Goal: Task Accomplishment & Management: Complete application form

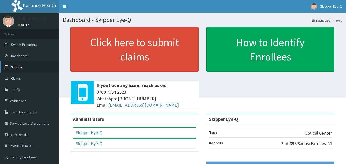
click at [15, 65] on link "PA Code" at bounding box center [29, 66] width 59 height 11
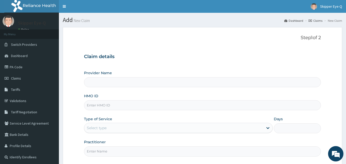
type input "Skipper Eye-Q"
paste input "ahn/10003/a"
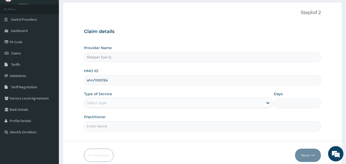
scroll to position [48, 0]
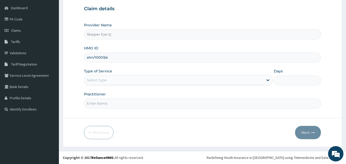
type input "ahn/10003/a"
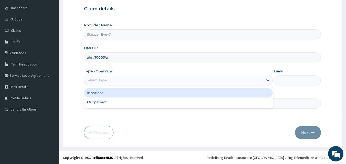
drag, startPoint x: 112, startPoint y: 81, endPoint x: 104, endPoint y: 110, distance: 30.0
click at [113, 85] on div "option Inpatient focused, 1 of 2. 2 results available. Use Up and Down to choos…" at bounding box center [178, 80] width 189 height 10
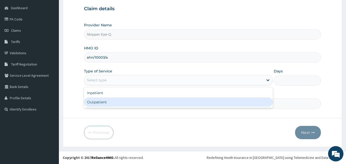
drag, startPoint x: 106, startPoint y: 102, endPoint x: 111, endPoint y: 106, distance: 6.3
click at [107, 104] on div "Outpatient" at bounding box center [178, 102] width 189 height 9
type input "1"
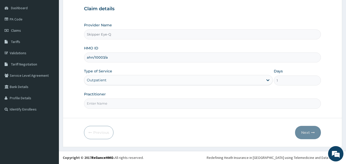
click at [112, 104] on input "Practitioner" at bounding box center [202, 104] width 237 height 10
type input "[PERSON_NAME]"
click at [302, 132] on button "Next" at bounding box center [308, 132] width 26 height 13
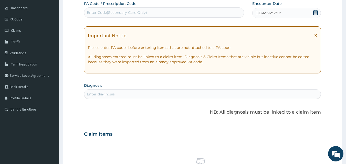
click at [113, 15] on div "Enter Code(Secondary Care Only)" at bounding box center [117, 12] width 60 height 5
paste input "PA/4AECA0"
type input "PA/4AECA0"
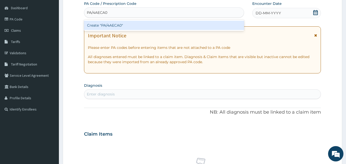
click at [117, 26] on div "Create "PA/4AECA0"" at bounding box center [164, 25] width 160 height 9
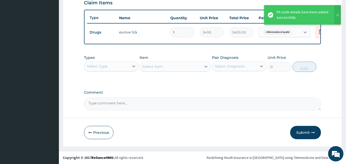
scroll to position [185, 0]
click at [310, 131] on button "Submit" at bounding box center [305, 132] width 31 height 13
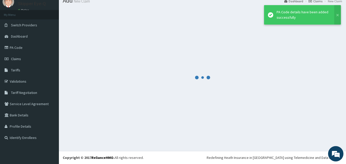
scroll to position [19, 0]
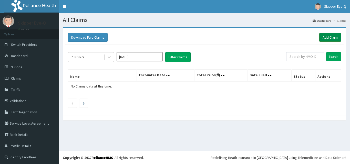
click at [326, 37] on link "Add Claim" at bounding box center [330, 37] width 22 height 9
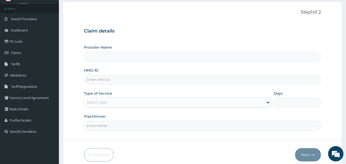
click at [105, 82] on input "HMO ID" at bounding box center [202, 80] width 237 height 10
type input "Skipper Eye-Q"
paste input "cvt/10011/a"
type input "cvt/10011/a"
click at [99, 108] on div "Provider Name Skipper Eye-Q HMO ID cvt/10011/a Type of Service Select type Days…" at bounding box center [202, 88] width 237 height 86
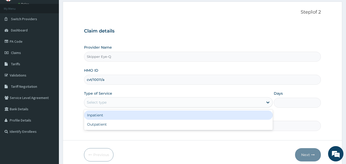
click at [99, 105] on div "Select type" at bounding box center [97, 102] width 20 height 5
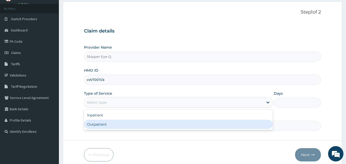
click at [92, 122] on div "Outpatient" at bounding box center [178, 124] width 189 height 9
type input "1"
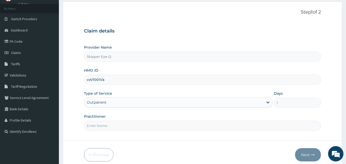
click at [93, 120] on div "Practitioner" at bounding box center [202, 122] width 237 height 17
click at [93, 125] on input "Practitioner" at bounding box center [202, 126] width 237 height 10
drag, startPoint x: 110, startPoint y: 128, endPoint x: 108, endPoint y: 123, distance: 5.7
click at [109, 124] on input "Practitioner" at bounding box center [202, 126] width 237 height 10
click at [107, 122] on input "Practitioner" at bounding box center [202, 126] width 237 height 10
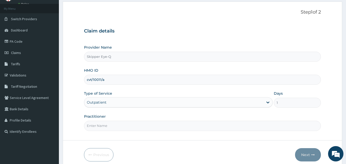
click at [107, 122] on input "Practitioner" at bounding box center [202, 126] width 237 height 10
click at [106, 123] on input "Practitioner" at bounding box center [202, 126] width 237 height 10
type input "[PERSON_NAME]"
click at [310, 150] on button "Next" at bounding box center [308, 154] width 26 height 13
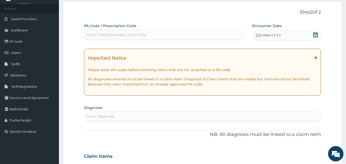
click at [113, 32] on div "Enter Code(Secondary Care Only)" at bounding box center [117, 34] width 60 height 5
paste input "PA/396C96"
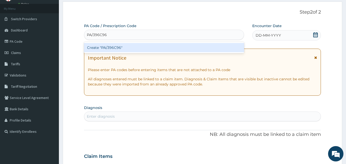
type input "PA/396C96"
click at [118, 55] on div "PA Code / Prescription Code option Create "PA/396C96" focused, 1 of 1. 1 result…" at bounding box center [202, 155] width 237 height 265
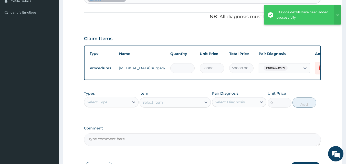
scroll to position [157, 0]
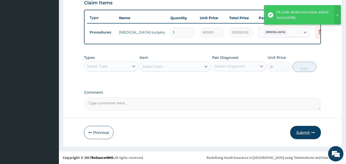
click at [305, 136] on button "Submit" at bounding box center [305, 132] width 31 height 13
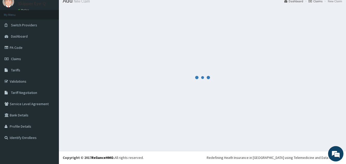
scroll to position [185, 0]
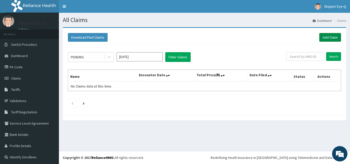
click at [325, 35] on link "Add Claim" at bounding box center [330, 37] width 22 height 9
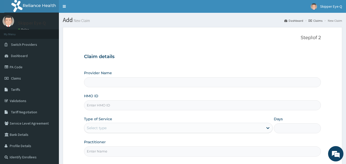
type input "Skipper Eye-Q"
paste input "PA/396C96"
type input "PA/396C96"
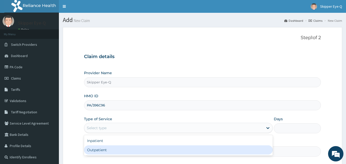
drag, startPoint x: 109, startPoint y: 128, endPoint x: 104, endPoint y: 152, distance: 24.9
click at [104, 152] on div "Outpatient" at bounding box center [178, 149] width 189 height 9
type input "1"
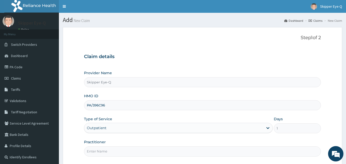
click at [105, 150] on input "Practitioner" at bounding box center [202, 151] width 237 height 10
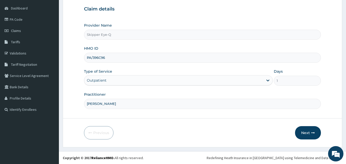
scroll to position [48, 0]
type input "[PERSON_NAME]"
click at [327, 129] on form "Step 1 of 2 Claim details Provider Name Skipper Eye-Q HMO ID PA/396C96 Type of …" at bounding box center [202, 63] width 279 height 168
drag, startPoint x: 314, startPoint y: 132, endPoint x: 289, endPoint y: 124, distance: 26.7
click at [314, 132] on icon "button" at bounding box center [313, 133] width 4 height 4
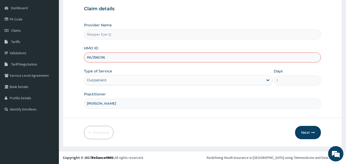
drag, startPoint x: 111, startPoint y: 58, endPoint x: 94, endPoint y: 60, distance: 16.8
drag, startPoint x: 94, startPoint y: 60, endPoint x: 160, endPoint y: 55, distance: 65.5
click at [164, 53] on input "PA/396C96" at bounding box center [202, 57] width 237 height 10
drag, startPoint x: 116, startPoint y: 55, endPoint x: 84, endPoint y: 64, distance: 32.7
click at [84, 64] on div "Provider Name Skipper Eye-Q HMO ID PA/396C96 Type of Service Outpatient Days 1 …" at bounding box center [202, 66] width 237 height 86
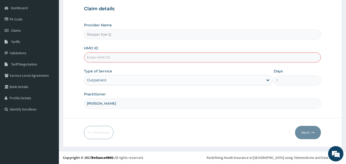
click at [102, 57] on input "HMO ID" at bounding box center [202, 57] width 237 height 10
paste input "cvt/10011/a"
click at [93, 57] on input "cvt/10011/a" at bounding box center [202, 57] width 237 height 10
type input "cvt/10011/a"
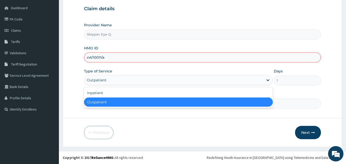
click at [92, 81] on div "Outpatient" at bounding box center [97, 80] width 20 height 5
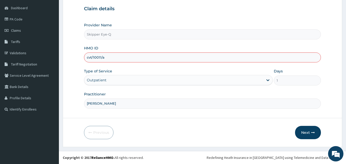
click at [117, 128] on form "Step 1 of 2 Claim details Provider Name Skipper Eye-Q HMO ID cvt/10011/a Type o…" at bounding box center [202, 63] width 279 height 168
click at [297, 135] on button "Next" at bounding box center [308, 132] width 26 height 13
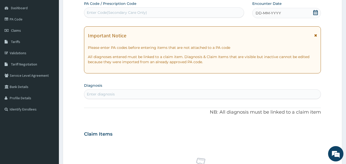
click at [137, 13] on div "Enter Code(Secondary Care Only)" at bounding box center [117, 12] width 60 height 5
paste input "PA/396C96"
type input "PA/396C96"
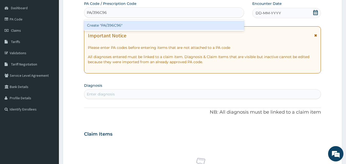
click at [135, 26] on div "Create "PA/396C96"" at bounding box center [164, 25] width 160 height 9
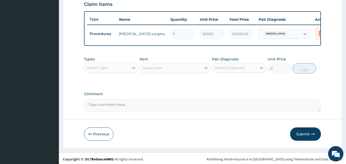
scroll to position [182, 0]
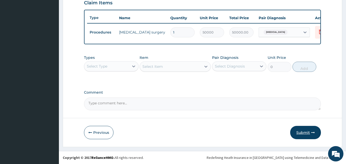
click at [310, 133] on button "Submit" at bounding box center [305, 132] width 31 height 13
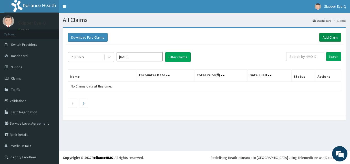
click at [327, 36] on link "Add Claim" at bounding box center [330, 37] width 22 height 9
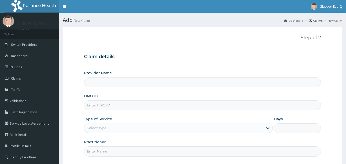
type input "Skipper Eye-Q"
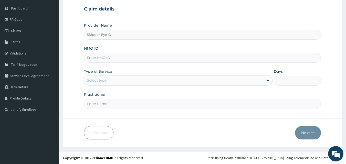
scroll to position [48, 0]
paste input "kan/10066/d"
type input "kan/10066/d"
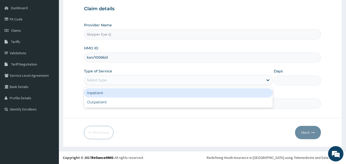
click at [108, 83] on div "Select type" at bounding box center [173, 80] width 179 height 8
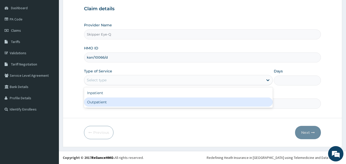
click at [101, 104] on div "Outpatient" at bounding box center [178, 102] width 189 height 9
type input "1"
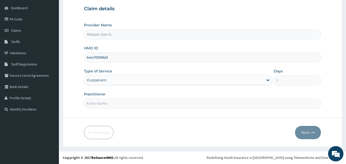
click at [102, 104] on input "Practitioner" at bounding box center [202, 104] width 237 height 10
drag, startPoint x: 103, startPoint y: 103, endPoint x: 93, endPoint y: 102, distance: 9.8
click at [93, 102] on input "Practitioner" at bounding box center [202, 104] width 237 height 10
type input "[PERSON_NAME]"
click at [311, 135] on button "Next" at bounding box center [308, 132] width 26 height 13
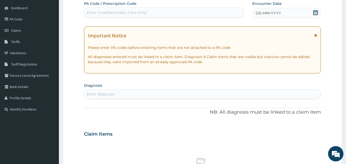
drag, startPoint x: 146, startPoint y: 4, endPoint x: 144, endPoint y: 8, distance: 4.8
drag, startPoint x: 144, startPoint y: 8, endPoint x: 123, endPoint y: 16, distance: 22.4
click at [123, 16] on div "Enter Code(Secondary Care Only)" at bounding box center [164, 12] width 160 height 8
paste input "PA/C3A03E"
type input "PA/C3A03E"
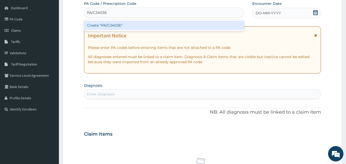
click at [125, 21] on div "Create "PA/C3A03E"" at bounding box center [164, 25] width 160 height 9
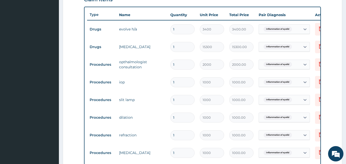
scroll to position [280, 0]
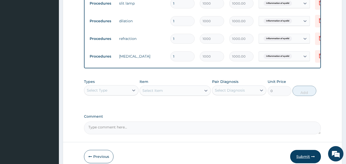
click at [298, 161] on button "Submit" at bounding box center [305, 156] width 31 height 13
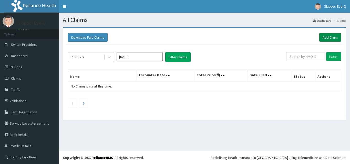
click at [324, 37] on link "Add Claim" at bounding box center [330, 37] width 22 height 9
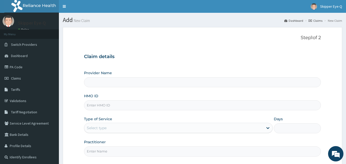
type input "Skipper Eye-Q"
paste input "tot/10022/a"
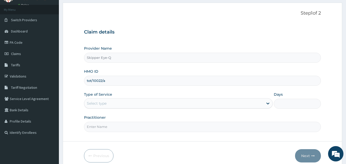
scroll to position [48, 0]
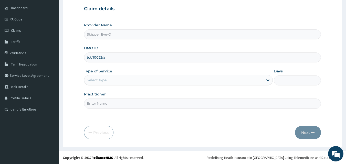
type input "tot/10022/a"
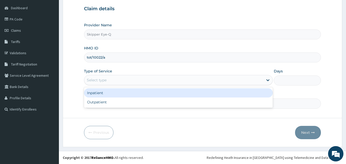
click at [99, 84] on div "Select type" at bounding box center [173, 80] width 179 height 8
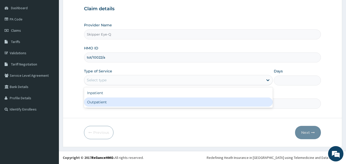
click at [93, 101] on div "Outpatient" at bounding box center [178, 102] width 189 height 9
type input "1"
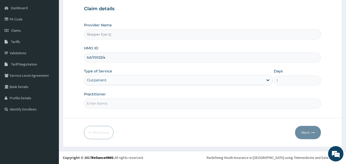
click at [102, 102] on input "Practitioner" at bounding box center [202, 104] width 237 height 10
type input "[PERSON_NAME]"
click at [305, 129] on button "Next" at bounding box center [308, 132] width 26 height 13
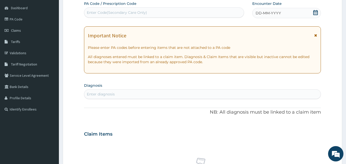
drag, startPoint x: 114, startPoint y: 9, endPoint x: 104, endPoint y: 16, distance: 11.6
click at [104, 16] on div "Enter Code(Secondary Care Only)" at bounding box center [164, 12] width 160 height 8
paste input "PA/EA0469"
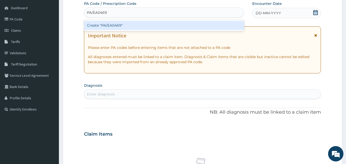
type input "PA/EA0469"
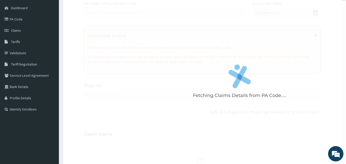
click at [110, 31] on div "Fetching Claims Details from PA Code..... PA Code / Prescription Code Enter Cod…" at bounding box center [202, 133] width 237 height 265
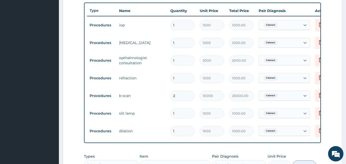
scroll to position [186, 0]
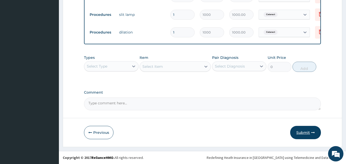
click at [312, 130] on button "Submit" at bounding box center [305, 132] width 31 height 13
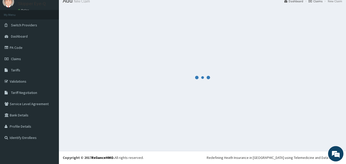
scroll to position [19, 0]
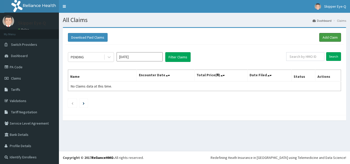
click at [329, 37] on link "Add Claim" at bounding box center [330, 37] width 22 height 9
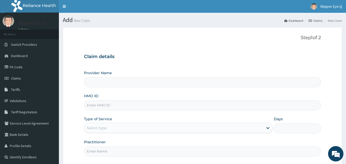
type input "Skipper Eye-Q"
paste input "lgl/10261/c"
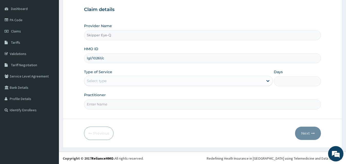
scroll to position [48, 0]
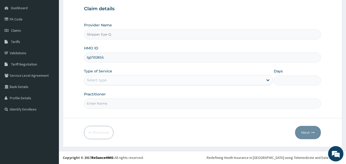
type input "lgl/10261/c"
click at [110, 84] on div "Select type" at bounding box center [173, 80] width 179 height 8
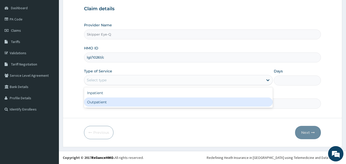
click at [104, 98] on div "Outpatient" at bounding box center [178, 102] width 189 height 9
type input "1"
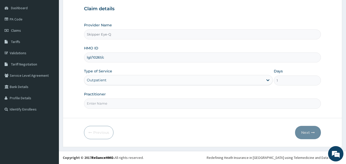
click at [102, 111] on form "Step 1 of 2 Claim details Provider Name Skipper Eye-Q HMO ID lgl/10261/c Type o…" at bounding box center [202, 63] width 279 height 168
click at [101, 104] on input "Practitioner" at bounding box center [202, 104] width 237 height 10
type input "[PERSON_NAME]"
click at [311, 131] on button "Next" at bounding box center [308, 132] width 26 height 13
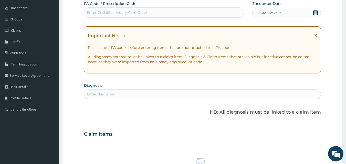
scroll to position [0, 0]
click at [118, 9] on div "Enter Code(Secondary Care Only)" at bounding box center [164, 12] width 160 height 8
paste input "PA/CDF9F6"
type input "PA/CDF9F6"
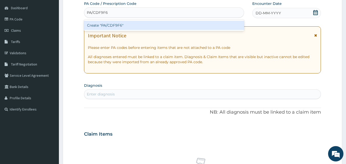
click at [109, 24] on div "Create "PA/CDF9F6"" at bounding box center [164, 25] width 160 height 9
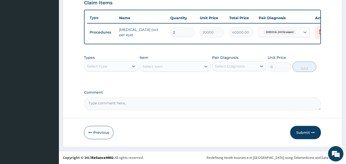
scroll to position [185, 0]
click at [295, 132] on button "Submit" at bounding box center [305, 132] width 31 height 13
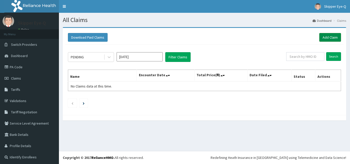
click at [330, 38] on link "Add Claim" at bounding box center [330, 37] width 22 height 9
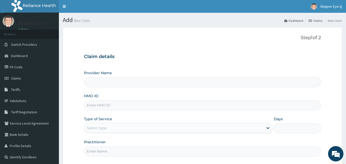
paste input "nbc/10982/a"
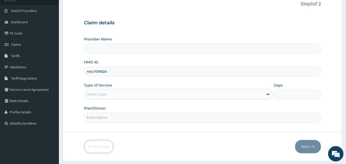
scroll to position [48, 0]
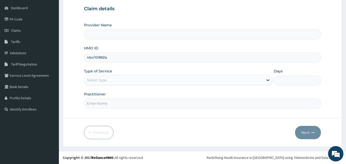
type input "nbc/10982/a"
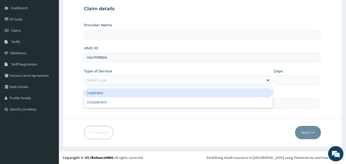
drag, startPoint x: 108, startPoint y: 78, endPoint x: 105, endPoint y: 93, distance: 15.6
click at [108, 78] on div "Select type" at bounding box center [173, 80] width 179 height 8
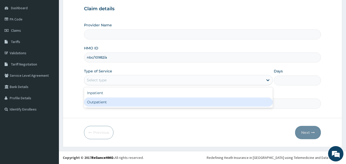
click at [102, 110] on div "Step 1 of 2 Claim details Provider Name HMO ID nbc/10982/a Type of Service opti…" at bounding box center [202, 48] width 237 height 123
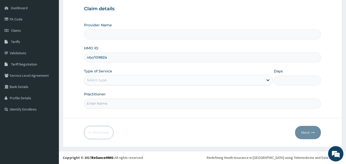
type input "Skipper Eye-Q"
drag, startPoint x: 99, startPoint y: 79, endPoint x: 99, endPoint y: 84, distance: 5.9
click at [99, 84] on div "Select type" at bounding box center [178, 80] width 189 height 10
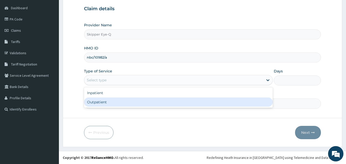
click at [94, 99] on div "Outpatient" at bounding box center [178, 102] width 189 height 9
type input "1"
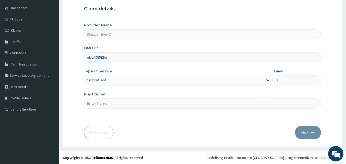
click at [94, 107] on input "Practitioner" at bounding box center [202, 104] width 237 height 10
drag, startPoint x: 99, startPoint y: 89, endPoint x: 108, endPoint y: 23, distance: 66.6
click at [96, 83] on div "Provider Name Skipper Eye-Q HMO ID nbc/10982/a Type of Service Outpatient Days …" at bounding box center [202, 66] width 237 height 86
click at [96, 83] on div "Outpatient" at bounding box center [173, 80] width 179 height 8
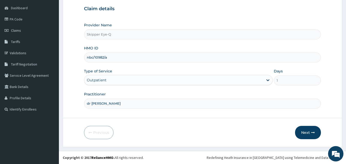
click at [100, 102] on input "dr [PERSON_NAME]" at bounding box center [202, 104] width 237 height 10
type input "[PERSON_NAME]"
click at [309, 131] on button "Next" at bounding box center [308, 132] width 26 height 13
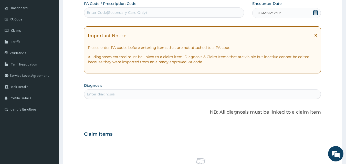
click at [120, 16] on div "Enter Code(Secondary Care Only)" at bounding box center [164, 12] width 160 height 8
paste input "PA/6F3D7C"
type input "PA/6F3D7C"
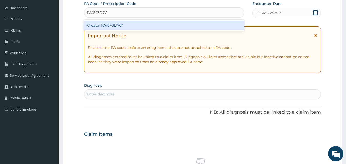
click at [115, 28] on div "Create "PA/6F3D7C"" at bounding box center [164, 25] width 160 height 9
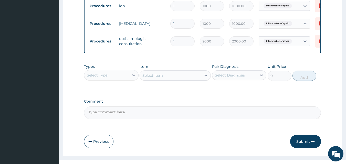
scroll to position [291, 0]
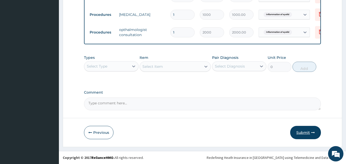
click at [302, 131] on button "Submit" at bounding box center [305, 132] width 31 height 13
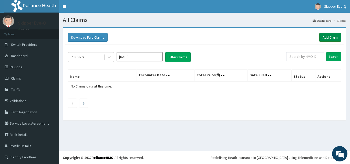
click at [323, 41] on link "Add Claim" at bounding box center [330, 37] width 22 height 9
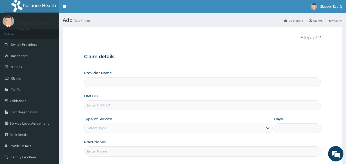
type input "Skipper Eye-Q"
paste input "nid/10080/a"
type input "nid/10080/a"
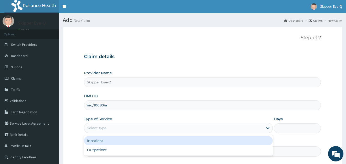
drag, startPoint x: 113, startPoint y: 127, endPoint x: 106, endPoint y: 139, distance: 14.1
click at [112, 127] on div "Select type" at bounding box center [173, 128] width 179 height 8
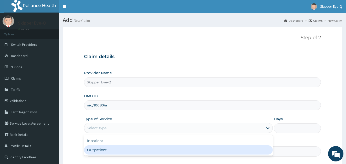
click at [100, 148] on div "Outpatient" at bounding box center [178, 149] width 189 height 9
type input "1"
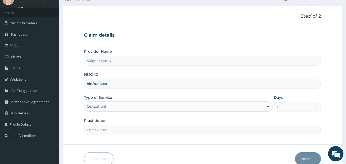
scroll to position [48, 0]
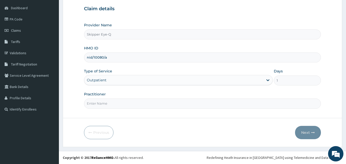
drag, startPoint x: 127, startPoint y: 106, endPoint x: 118, endPoint y: 122, distance: 18.5
click at [126, 108] on input "Practitioner" at bounding box center [202, 104] width 237 height 10
type input "[PERSON_NAME]"
click at [309, 130] on button "Next" at bounding box center [308, 132] width 26 height 13
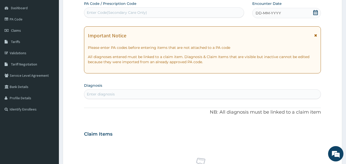
drag, startPoint x: 120, startPoint y: 15, endPoint x: 111, endPoint y: 14, distance: 9.6
click at [111, 13] on div "Enter Code(Secondary Care Only)" at bounding box center [117, 12] width 60 height 5
paste input "NID/10080/A"
type input "NID/10080/A"
drag, startPoint x: 113, startPoint y: 14, endPoint x: 118, endPoint y: 1, distance: 13.4
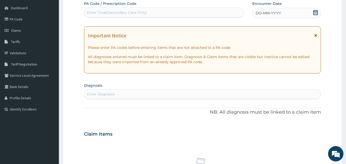
click at [81, 14] on form "Step 2 of 2 PA Code / Prescription Code Select is focused ,type to refine list,…" at bounding box center [202, 141] width 279 height 324
click at [124, 16] on div "Enter Code(Secondary Care Only)" at bounding box center [164, 12] width 160 height 8
paste input "PA/A72ECE"
type input "PA/A72ECE"
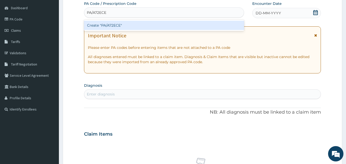
click at [125, 25] on div "Create "PA/A72ECE"" at bounding box center [164, 25] width 160 height 9
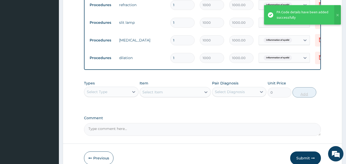
scroll to position [308, 0]
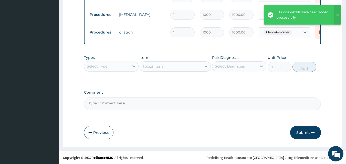
drag, startPoint x: 305, startPoint y: 133, endPoint x: 306, endPoint y: 128, distance: 4.6
click at [305, 132] on button "Submit" at bounding box center [305, 132] width 31 height 13
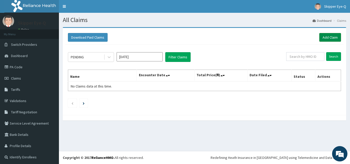
click at [327, 36] on link "Add Claim" at bounding box center [330, 37] width 22 height 9
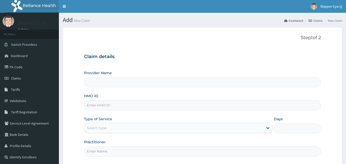
type input "Skipper Eye-Q"
click at [115, 100] on input "HMO ID" at bounding box center [202, 105] width 237 height 10
click at [113, 106] on input "HMO ID" at bounding box center [202, 105] width 237 height 10
click at [113, 107] on input "HMO ID" at bounding box center [202, 105] width 237 height 10
paste input "kan/10066/a"
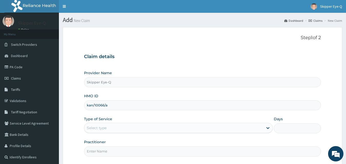
type input "kan/10066/a"
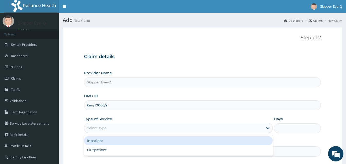
click at [102, 126] on div "Select type" at bounding box center [97, 127] width 20 height 5
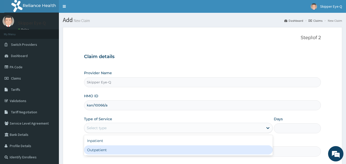
click at [89, 146] on div "Outpatient" at bounding box center [178, 149] width 189 height 9
type input "1"
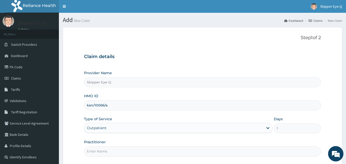
click at [100, 154] on input "Practitioner" at bounding box center [202, 151] width 237 height 10
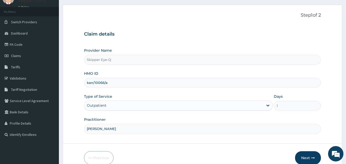
scroll to position [48, 0]
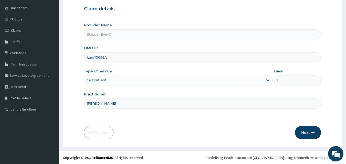
type input "dr tijani"
click at [300, 136] on button "Next" at bounding box center [308, 132] width 26 height 13
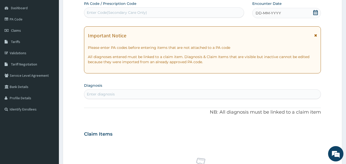
click at [118, 12] on div "Enter Code(Secondary Care Only)" at bounding box center [117, 12] width 60 height 5
paste input "PA/9A3202"
type input "PA/9A3202"
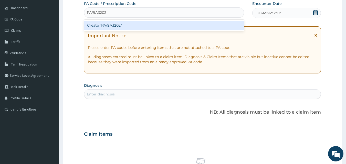
click at [115, 27] on div "Create "PA/9A3202"" at bounding box center [164, 25] width 160 height 9
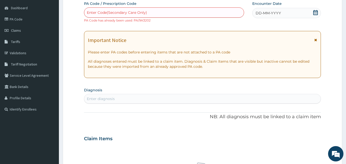
click at [136, 15] on div "Enter Code(Secondary Care Only)" at bounding box center [117, 12] width 60 height 5
paste input "PA/9A3202"
type input "PA/9A3202"
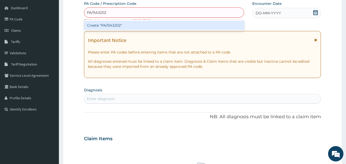
click at [129, 27] on div "Create "PA/9A3202"" at bounding box center [164, 25] width 160 height 9
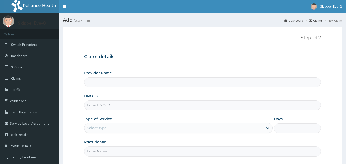
click at [107, 102] on input "HMO ID" at bounding box center [202, 105] width 237 height 10
type input "Skipper Eye-Q"
type input "LGL/10261/C"
click at [117, 130] on div "Select type" at bounding box center [173, 128] width 179 height 8
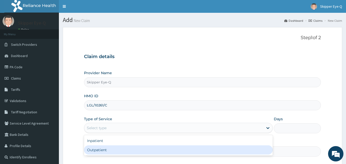
drag, startPoint x: 92, startPoint y: 151, endPoint x: 96, endPoint y: 149, distance: 4.8
click at [92, 151] on div "Outpatient" at bounding box center [178, 149] width 189 height 9
type input "1"
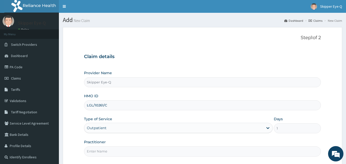
click at [100, 152] on input "Practitioner" at bounding box center [202, 151] width 237 height 10
type input "[PERSON_NAME]"
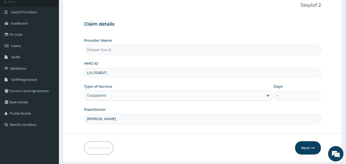
scroll to position [48, 0]
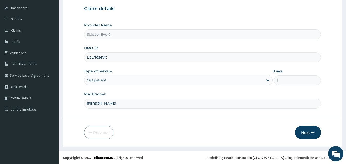
click at [308, 134] on button "Next" at bounding box center [308, 132] width 26 height 13
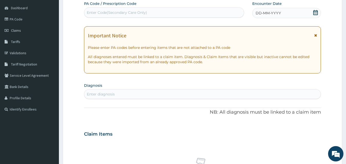
click at [140, 9] on div "Enter Code(Secondary Care Only)" at bounding box center [164, 12] width 160 height 8
paste input "PA/187B1F"
type input "PA/187B1F"
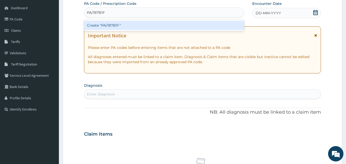
click at [147, 28] on div "Create "PA/187B1F"" at bounding box center [164, 25] width 160 height 9
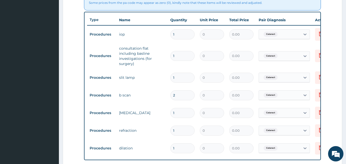
scroll to position [194, 0]
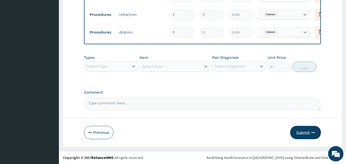
click at [305, 134] on button "Submit" at bounding box center [305, 132] width 31 height 13
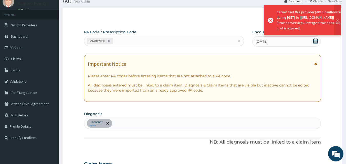
scroll to position [322, 0]
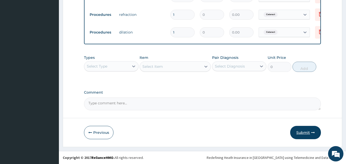
click at [304, 130] on button "Submit" at bounding box center [305, 132] width 31 height 13
click at [302, 132] on button "Submit" at bounding box center [305, 132] width 31 height 13
click at [298, 136] on button "Submit" at bounding box center [305, 132] width 31 height 13
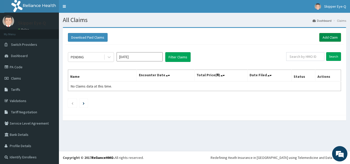
click at [319, 38] on link "Add Claim" at bounding box center [330, 37] width 22 height 9
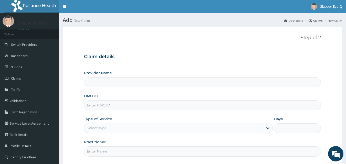
type input "Skipper Eye-Q"
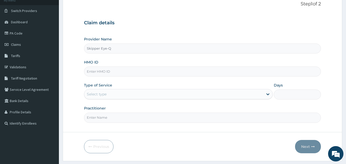
scroll to position [48, 0]
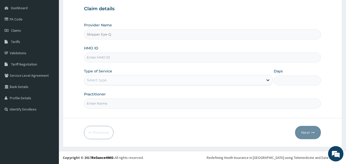
click at [109, 60] on input "HMO ID" at bounding box center [202, 57] width 237 height 10
paste input "cvt/10011/a"
type input "cvt/10011/a"
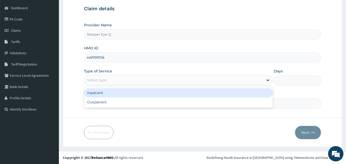
click at [103, 79] on div "Select type" at bounding box center [97, 80] width 20 height 5
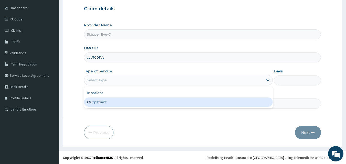
click at [95, 103] on div "Outpatient" at bounding box center [178, 102] width 189 height 9
type input "1"
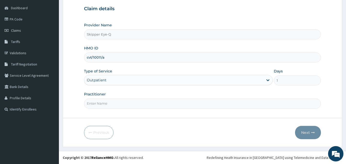
click at [102, 102] on input "Practitioner" at bounding box center [202, 104] width 237 height 10
type input "[PERSON_NAME]"
click at [307, 130] on button "Next" at bounding box center [308, 132] width 26 height 13
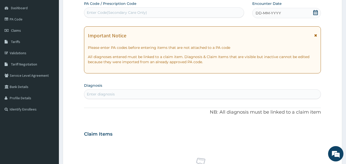
click at [140, 11] on div "Enter Code(Secondary Care Only)" at bounding box center [117, 12] width 60 height 5
paste input "PA/B016A1"
type input "PA/B016A1"
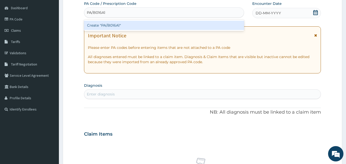
click at [143, 27] on div "Create "PA/B016A1"" at bounding box center [164, 25] width 160 height 9
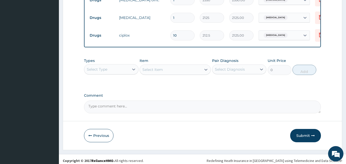
scroll to position [306, 0]
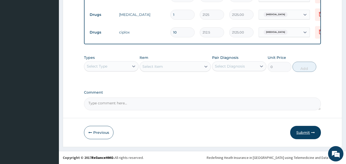
click at [306, 132] on button "Submit" at bounding box center [305, 132] width 31 height 13
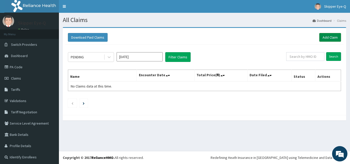
click at [321, 37] on link "Add Claim" at bounding box center [330, 37] width 22 height 9
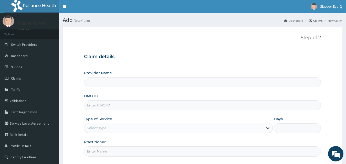
type input "Skipper Eye-Q"
click at [118, 107] on input "HMO ID" at bounding box center [202, 105] width 237 height 10
paste input "bug/10002/a"
type input "bug/10002/a"
click at [97, 129] on div "Select type" at bounding box center [97, 127] width 20 height 5
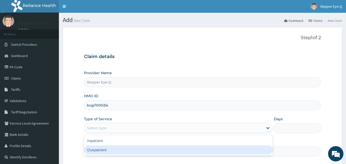
click at [88, 151] on div "Outpatient" at bounding box center [178, 149] width 189 height 9
type input "1"
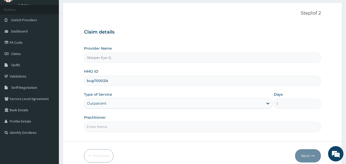
scroll to position [48, 0]
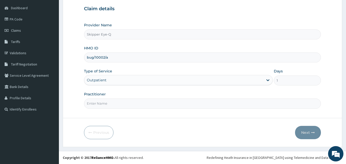
click at [108, 103] on input "Practitioner" at bounding box center [202, 104] width 237 height 10
type input "[PERSON_NAME]"
click at [309, 125] on form "Step 1 of 2 Claim details Provider Name Skipper Eye-Q HMO ID bug/10002/a Type o…" at bounding box center [202, 63] width 279 height 168
click at [305, 135] on button "Next" at bounding box center [308, 132] width 26 height 13
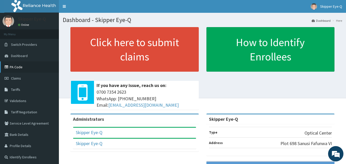
click at [18, 68] on link "PA Code" at bounding box center [29, 66] width 59 height 11
click at [17, 80] on span "Claims" at bounding box center [16, 78] width 10 height 5
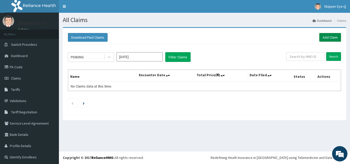
click at [319, 34] on link "Add Claim" at bounding box center [330, 37] width 22 height 9
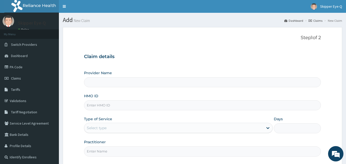
type input "Skipper Eye-Q"
paste input "cvt/10011/a"
type input "cvt/10011/a"
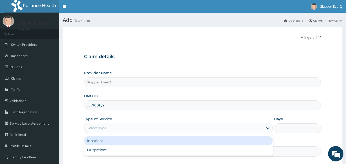
click at [97, 129] on div "Select type" at bounding box center [97, 127] width 20 height 5
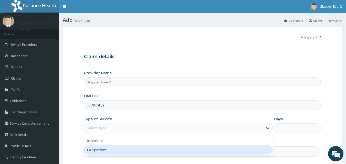
click at [99, 154] on div "Outpatient" at bounding box center [178, 149] width 189 height 9
type input "1"
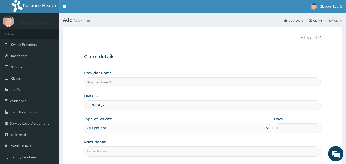
click at [102, 149] on input "Practitioner" at bounding box center [202, 151] width 237 height 10
type input "dr tijani"
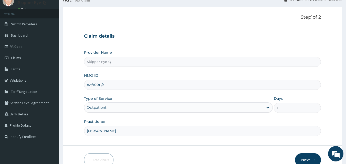
scroll to position [48, 0]
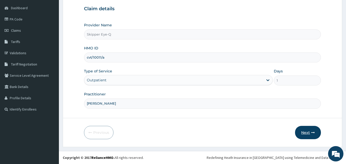
click at [306, 135] on button "Next" at bounding box center [308, 132] width 26 height 13
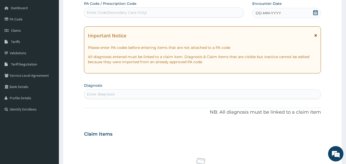
drag, startPoint x: 111, startPoint y: 10, endPoint x: 92, endPoint y: 13, distance: 18.9
click at [92, 13] on div "Enter Code(Secondary Care Only)" at bounding box center [117, 12] width 60 height 5
paste input "PA/B016A1"
type input "PA/B016A1"
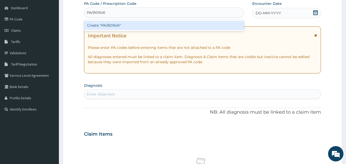
click at [104, 28] on div "Create "PA/B016A1"" at bounding box center [164, 25] width 160 height 9
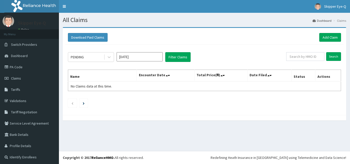
click at [323, 33] on link "Add Claim" at bounding box center [330, 37] width 22 height 9
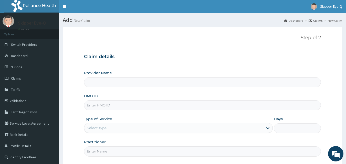
type input "Skipper Eye-Q"
drag, startPoint x: 121, startPoint y: 105, endPoint x: 99, endPoint y: 106, distance: 21.3
click at [99, 106] on input "HMO ID" at bounding box center [202, 105] width 237 height 10
paste input "bug/10002/a"
type input "bug/10002/a"
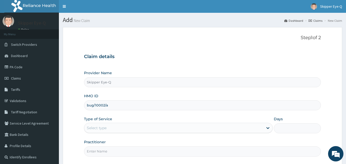
drag, startPoint x: 98, startPoint y: 127, endPoint x: 98, endPoint y: 134, distance: 6.4
click at [98, 130] on div "Select type" at bounding box center [97, 127] width 20 height 5
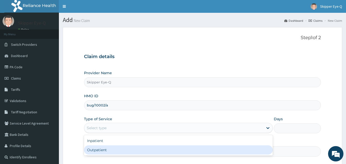
drag, startPoint x: 94, startPoint y: 151, endPoint x: 99, endPoint y: 153, distance: 5.8
click at [94, 152] on div "Outpatient" at bounding box center [178, 149] width 189 height 9
type input "1"
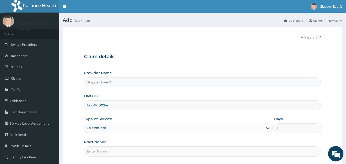
click at [100, 153] on input "Practitioner" at bounding box center [202, 151] width 237 height 10
type input "dr tijani"
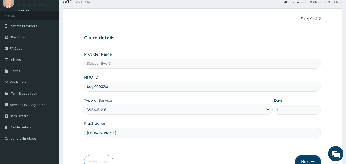
scroll to position [48, 0]
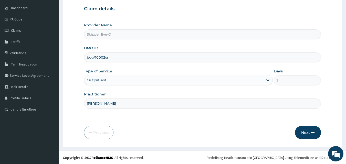
click at [300, 135] on button "Next" at bounding box center [308, 132] width 26 height 13
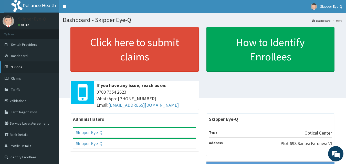
drag, startPoint x: 18, startPoint y: 77, endPoint x: 18, endPoint y: 66, distance: 11.0
click at [18, 77] on span "Claims" at bounding box center [16, 78] width 10 height 5
click at [17, 66] on link "PA Code" at bounding box center [29, 66] width 59 height 11
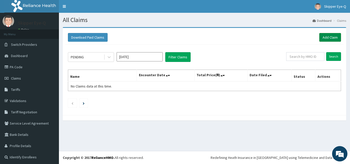
click at [321, 33] on link "Add Claim" at bounding box center [330, 37] width 22 height 9
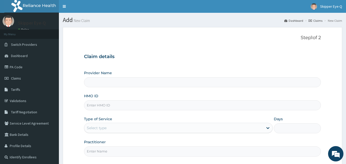
drag, startPoint x: 113, startPoint y: 110, endPoint x: 92, endPoint y: 103, distance: 22.2
click at [92, 103] on input "HMO ID" at bounding box center [202, 105] width 237 height 10
click at [92, 107] on input "HMO ID" at bounding box center [202, 105] width 237 height 10
type input "Skipper Eye-Q"
paste input "bug/10002/a"
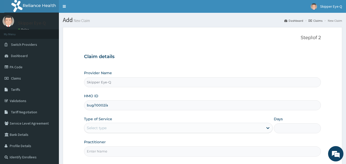
type input "bug/10002/a"
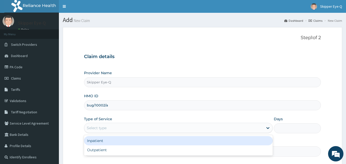
click at [90, 129] on div "Select type" at bounding box center [97, 127] width 20 height 5
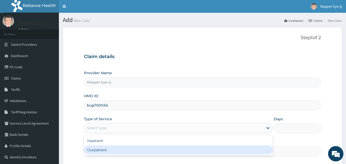
click at [91, 153] on div "Outpatient" at bounding box center [178, 149] width 189 height 9
type input "1"
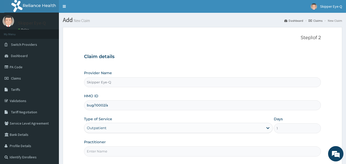
click at [111, 149] on input "Practitioner" at bounding box center [202, 151] width 237 height 10
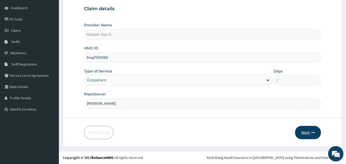
type input "dr tijani"
click at [307, 130] on button "Next" at bounding box center [308, 132] width 26 height 13
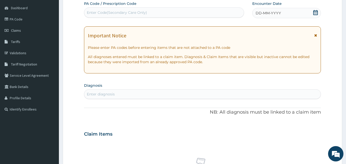
click at [101, 11] on div "Enter Code(Secondary Care Only)" at bounding box center [117, 12] width 60 height 5
paste input "PA/4E9955"
type input "PA/4E9955"
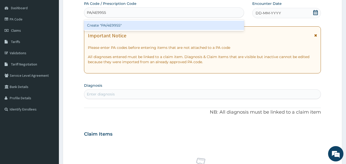
click at [97, 25] on div "Create "PA/4E9955"" at bounding box center [164, 25] width 160 height 9
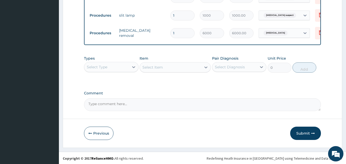
scroll to position [334, 0]
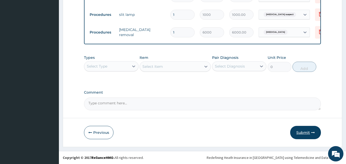
click at [301, 131] on button "Submit" at bounding box center [305, 132] width 31 height 13
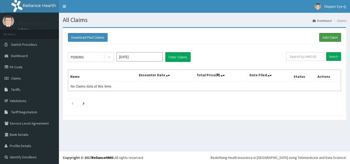
click at [320, 36] on link "Add Claim" at bounding box center [330, 37] width 22 height 9
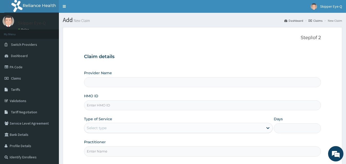
type input "Skipper Eye-Q"
click at [97, 133] on div "Select type" at bounding box center [178, 128] width 189 height 10
paste input "kay/10014/a"
type input "kay/10014/a"
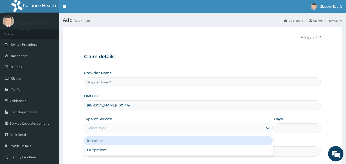
click at [110, 129] on div "Select type" at bounding box center [173, 128] width 179 height 8
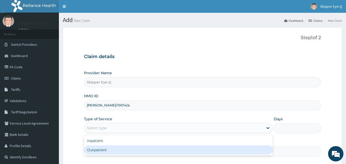
click at [108, 149] on div "Outpatient" at bounding box center [178, 149] width 189 height 9
type input "1"
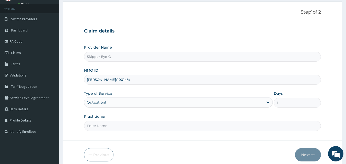
scroll to position [48, 0]
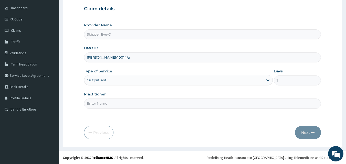
click at [118, 105] on input "Practitioner" at bounding box center [202, 104] width 237 height 10
type input "[PERSON_NAME]"
click at [297, 132] on button "Next" at bounding box center [308, 132] width 26 height 13
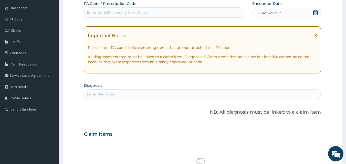
click at [91, 10] on div "Enter Code(Secondary Care Only)" at bounding box center [117, 12] width 60 height 5
paste input "PA/B7DE80"
type input "PA/B7DE80"
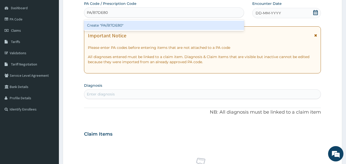
drag, startPoint x: 101, startPoint y: 24, endPoint x: 103, endPoint y: 26, distance: 2.7
click at [103, 26] on div "Create "PA/B7DE80"" at bounding box center [164, 25] width 160 height 9
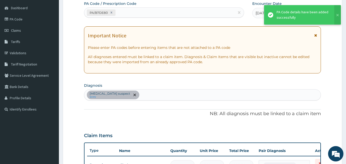
scroll to position [263, 0]
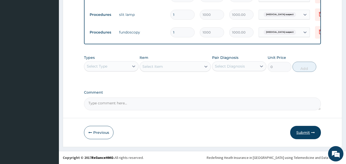
click at [301, 134] on button "Submit" at bounding box center [305, 132] width 31 height 13
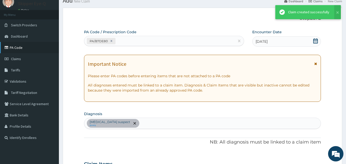
scroll to position [316, 0]
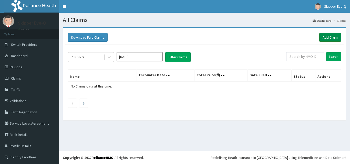
drag, startPoint x: 326, startPoint y: 31, endPoint x: 326, endPoint y: 34, distance: 3.3
click at [326, 33] on div "Download Paid Claims Add Claim" at bounding box center [204, 37] width 278 height 14
click at [326, 35] on link "Add Claim" at bounding box center [330, 37] width 22 height 9
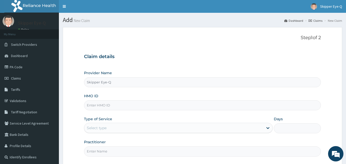
type input "Skipper Eye-Q"
paste input "bug/10002/a"
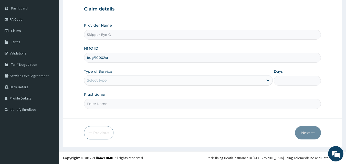
scroll to position [48, 0]
type input "bug/10002/a"
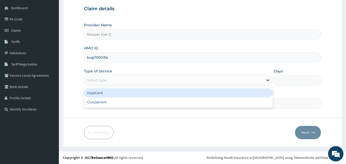
click at [126, 80] on div "Select type" at bounding box center [173, 80] width 179 height 8
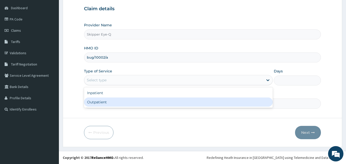
drag, startPoint x: 88, startPoint y: 102, endPoint x: 90, endPoint y: 104, distance: 3.2
click at [88, 103] on div "Outpatient" at bounding box center [178, 102] width 189 height 9
type input "1"
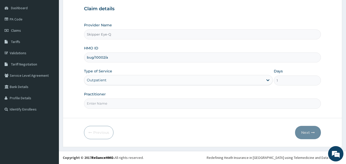
click at [102, 104] on input "Practitioner" at bounding box center [202, 104] width 237 height 10
type input "[PERSON_NAME]"
click at [313, 134] on icon "button" at bounding box center [313, 133] width 4 height 4
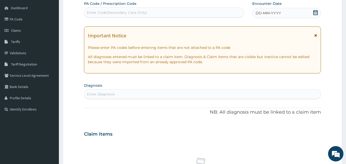
click at [111, 15] on div "Enter Code(Secondary Care Only)" at bounding box center [117, 12] width 60 height 5
paste input "PA/D734EE"
type input "PA/D734EE"
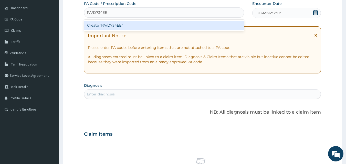
click at [112, 23] on div "Create "PA/D734EE"" at bounding box center [164, 25] width 160 height 9
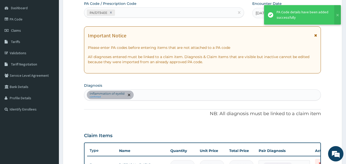
scroll to position [54, 0]
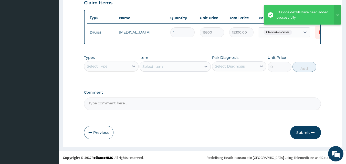
click at [306, 129] on button "Submit" at bounding box center [305, 132] width 31 height 13
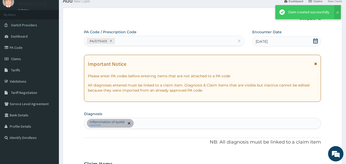
scroll to position [185, 0]
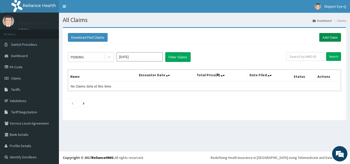
click at [327, 36] on link "Add Claim" at bounding box center [330, 37] width 22 height 9
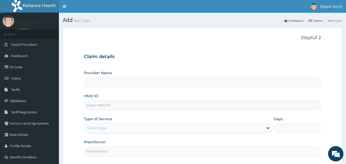
click at [104, 109] on input "HMO ID" at bounding box center [202, 105] width 237 height 10
type input "Skipper Eye-Q"
paste input "daw/10015/a"
type input "daw/10015/a"
drag, startPoint x: 93, startPoint y: 121, endPoint x: 91, endPoint y: 128, distance: 6.8
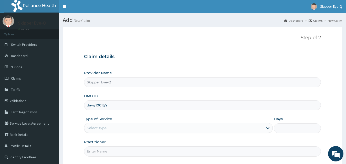
click at [92, 121] on label "Type of Service" at bounding box center [98, 119] width 28 height 5
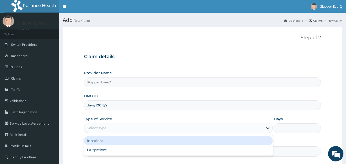
click at [91, 132] on div "Select type" at bounding box center [173, 128] width 179 height 8
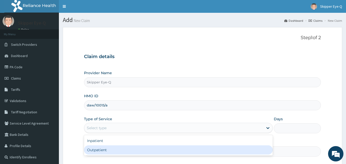
click at [92, 154] on div "Outpatient" at bounding box center [178, 149] width 189 height 9
type input "1"
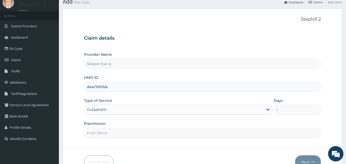
scroll to position [48, 0]
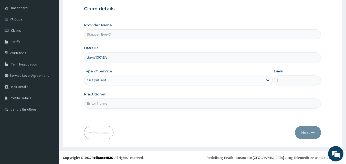
drag, startPoint x: 105, startPoint y: 98, endPoint x: 98, endPoint y: 111, distance: 15.7
click at [105, 100] on div "Practitioner" at bounding box center [202, 100] width 237 height 17
drag, startPoint x: 102, startPoint y: 99, endPoint x: 101, endPoint y: 104, distance: 6.0
click at [101, 103] on input "Practitioner" at bounding box center [202, 104] width 237 height 10
type input "[PERSON_NAME]"
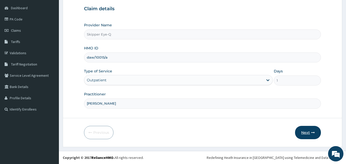
click at [310, 134] on button "Next" at bounding box center [308, 132] width 26 height 13
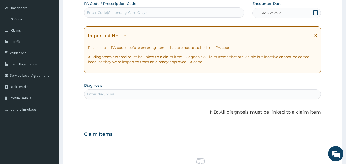
scroll to position [0, 0]
click at [108, 8] on div "Enter Code(Secondary Care Only)" at bounding box center [164, 12] width 160 height 8
paste input "PA/AFE2B5"
type input "PA/AFE2B5"
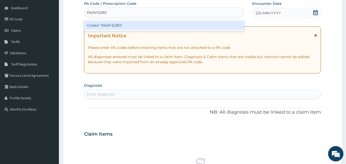
click at [107, 28] on div "Create "PA/AFE2B5"" at bounding box center [164, 25] width 160 height 9
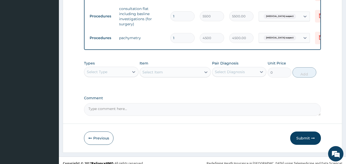
scroll to position [367, 0]
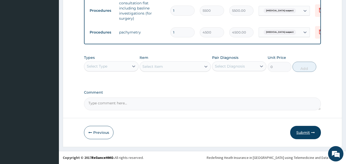
click at [316, 138] on button "Submit" at bounding box center [305, 132] width 31 height 13
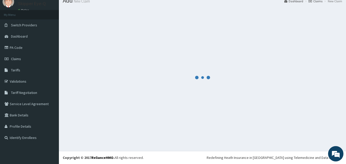
scroll to position [19, 0]
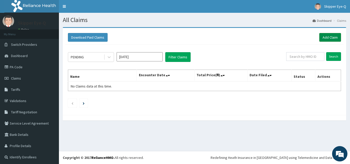
click at [328, 34] on link "Add Claim" at bounding box center [330, 37] width 22 height 9
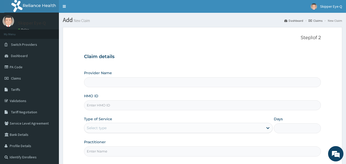
type input "Skipper Eye-Q"
paste input "daw/10015/a"
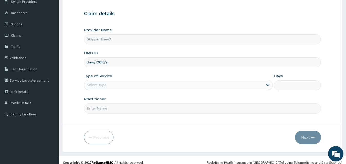
scroll to position [48, 0]
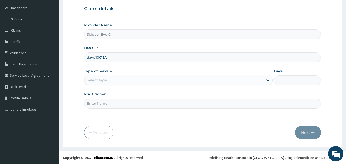
type input "daw/10015/a"
click at [125, 82] on div "Select type" at bounding box center [173, 80] width 179 height 8
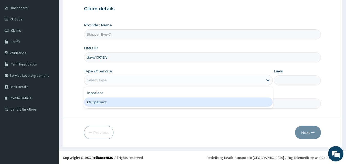
click at [119, 99] on div "Outpatient" at bounding box center [178, 102] width 189 height 9
type input "1"
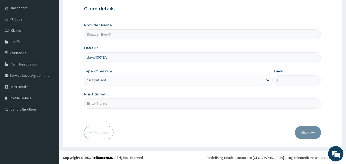
drag, startPoint x: 120, startPoint y: 104, endPoint x: 121, endPoint y: 108, distance: 3.2
click at [121, 105] on input "Practitioner" at bounding box center [202, 104] width 237 height 10
type input "[PERSON_NAME]"
click at [298, 128] on button "Next" at bounding box center [308, 132] width 26 height 13
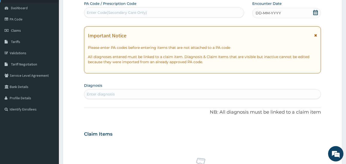
scroll to position [0, 0]
click at [145, 16] on div "Enter Code(Secondary Care Only)" at bounding box center [164, 12] width 160 height 8
paste input "PA/AFE2B5"
type input "PA/AFE2B5"
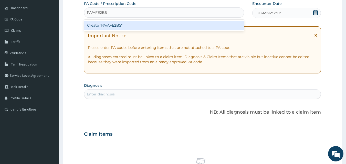
click at [130, 26] on div "Create "PA/AFE2B5"" at bounding box center [164, 25] width 160 height 9
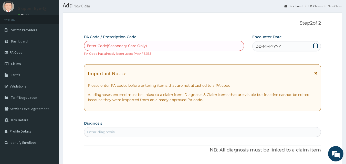
scroll to position [26, 0]
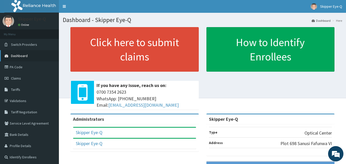
drag, startPoint x: 27, startPoint y: 57, endPoint x: 27, endPoint y: 60, distance: 3.2
click at [27, 57] on link "Dashboard" at bounding box center [29, 55] width 59 height 11
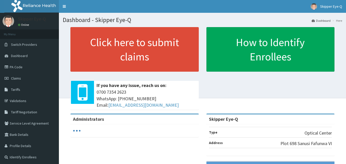
click at [23, 66] on link "PA Code" at bounding box center [29, 66] width 59 height 11
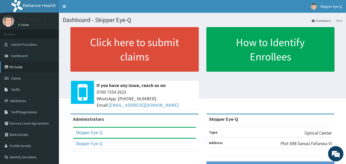
click at [20, 68] on link "PA Code" at bounding box center [29, 66] width 59 height 11
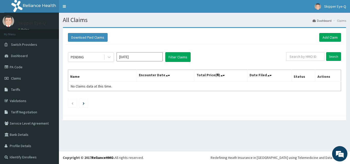
click at [325, 35] on link "Add Claim" at bounding box center [330, 37] width 22 height 9
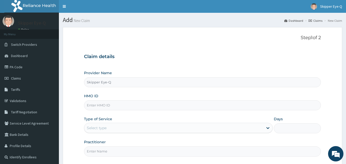
type input "Skipper Eye-Q"
click at [118, 107] on input "HMO ID" at bounding box center [202, 105] width 237 height 10
paste input "KAY/10014/A"
type input "KAY/10014/A"
click at [109, 130] on div "Select type" at bounding box center [173, 128] width 179 height 8
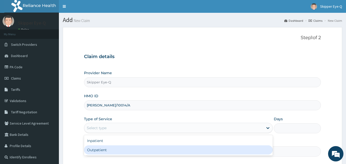
click at [98, 151] on div "Outpatient" at bounding box center [178, 149] width 189 height 9
type input "1"
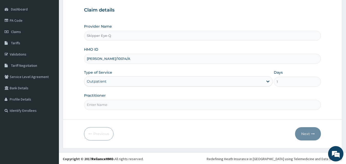
scroll to position [48, 0]
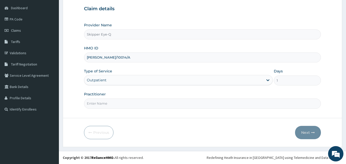
click at [110, 99] on input "Practitioner" at bounding box center [202, 104] width 237 height 10
click at [109, 102] on input "Practitioner" at bounding box center [202, 104] width 237 height 10
click at [108, 106] on input "Practitioner" at bounding box center [202, 104] width 237 height 10
type input "[PERSON_NAME]"
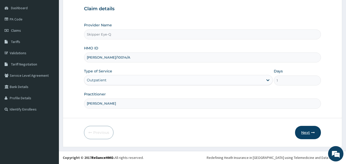
click at [310, 133] on button "Next" at bounding box center [308, 132] width 26 height 13
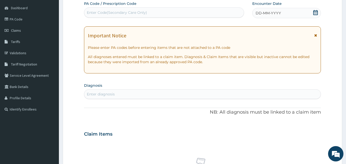
click at [118, 14] on div "Enter Code(Secondary Care Only)" at bounding box center [117, 12] width 60 height 5
paste input "PA/5C24D5"
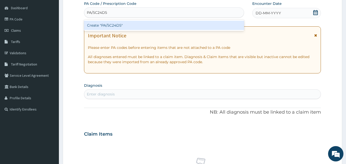
type input "PA/5C24D5"
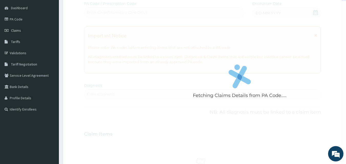
click at [115, 19] on div "Fetching Claims Details from PA Code..... PA Code / Prescription Code Enter Cod…" at bounding box center [202, 133] width 237 height 265
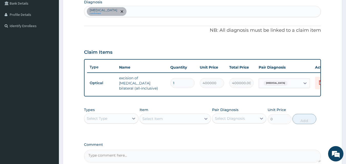
scroll to position [154, 0]
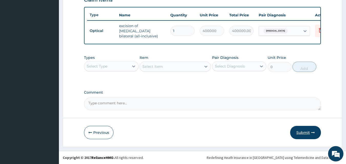
click at [301, 129] on button "Submit" at bounding box center [305, 132] width 31 height 13
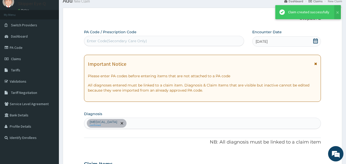
scroll to position [185, 0]
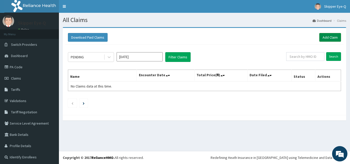
click at [324, 36] on link "Add Claim" at bounding box center [330, 37] width 22 height 9
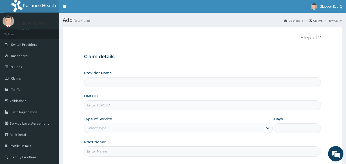
click at [110, 107] on input "HMO ID" at bounding box center [202, 105] width 237 height 10
type input "Skipper Eye-Q"
paste input "SFG/10011/A"
type input "SFG/10011/A"
click at [111, 130] on div "Select type" at bounding box center [173, 128] width 179 height 8
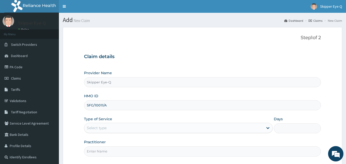
click at [100, 156] on input "Practitioner" at bounding box center [202, 151] width 237 height 10
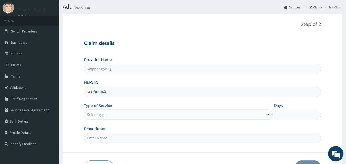
scroll to position [26, 0]
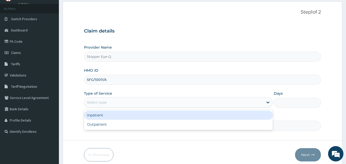
click at [106, 107] on div "Select type" at bounding box center [173, 102] width 179 height 8
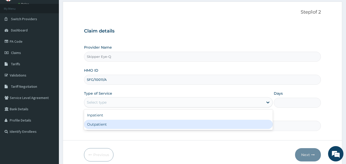
click at [99, 125] on div "Outpatient" at bounding box center [178, 124] width 189 height 9
type input "1"
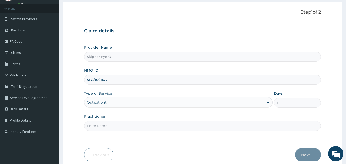
click at [98, 126] on input "Practitioner" at bounding box center [202, 126] width 237 height 10
type input "[PERSON_NAME]"
click at [311, 160] on button "Next" at bounding box center [308, 154] width 26 height 13
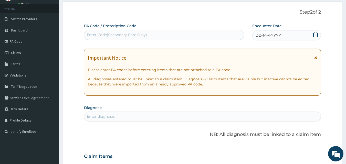
click at [114, 35] on div "Enter Code(Secondary Care Only)" at bounding box center [117, 34] width 60 height 5
paste input "PA/368342"
type input "PA/368342"
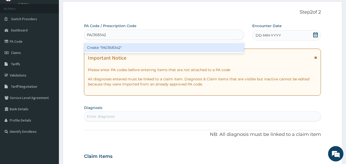
click at [164, 49] on div "Create "PA/368342"" at bounding box center [164, 47] width 160 height 9
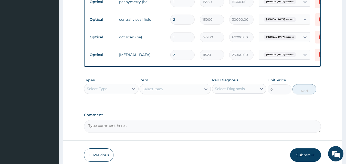
scroll to position [230, 0]
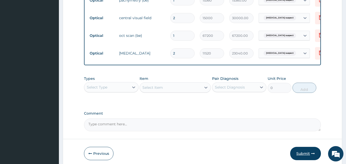
click at [297, 160] on button "Submit" at bounding box center [305, 153] width 31 height 13
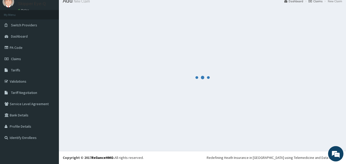
scroll to position [19, 0]
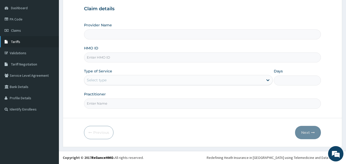
type input "Skipper Eye-Q"
click at [18, 19] on link "PA Code" at bounding box center [29, 19] width 59 height 11
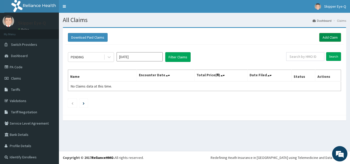
click at [324, 39] on link "Add Claim" at bounding box center [330, 37] width 22 height 9
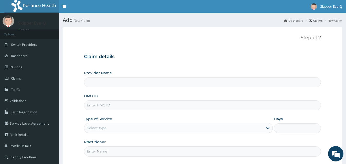
type input "Skipper Eye-Q"
click at [98, 108] on input "HMO ID" at bounding box center [202, 105] width 237 height 10
paste input "DAW/10015/A"
type input "DAW/10015/A"
drag, startPoint x: 96, startPoint y: 131, endPoint x: 96, endPoint y: 134, distance: 3.6
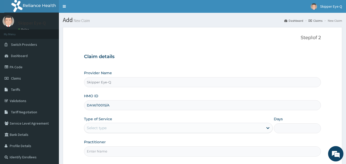
click at [96, 131] on div "Select type" at bounding box center [173, 128] width 179 height 8
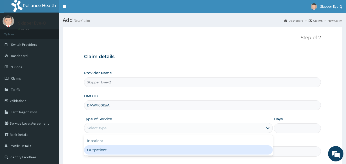
click at [97, 149] on div "Outpatient" at bounding box center [178, 149] width 189 height 9
type input "1"
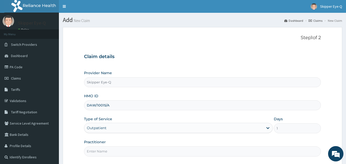
click at [107, 150] on input "Practitioner" at bounding box center [202, 151] width 237 height 10
type input "[PERSON_NAME]"
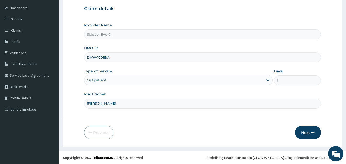
click at [300, 132] on button "Next" at bounding box center [308, 132] width 26 height 13
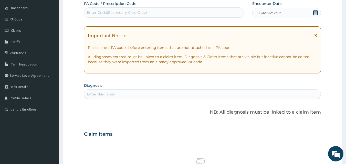
click at [124, 11] on div "Enter Code(Secondary Care Only)" at bounding box center [117, 12] width 60 height 5
paste input "PA/0A5F89"
type input "PA/0A5F89"
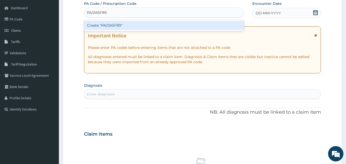
click at [119, 25] on div "Create "PA/0A5F89"" at bounding box center [164, 25] width 160 height 9
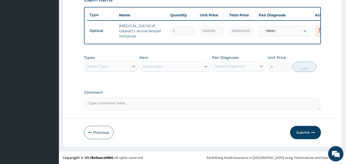
scroll to position [187, 0]
click at [299, 128] on button "Submit" at bounding box center [305, 132] width 31 height 13
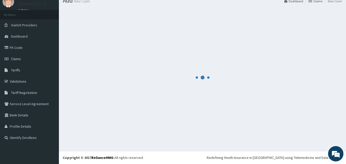
scroll to position [19, 0]
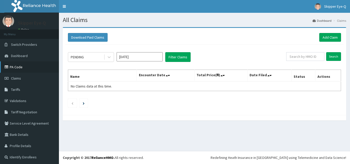
click at [27, 67] on link "PA Code" at bounding box center [29, 66] width 59 height 11
click at [330, 38] on link "Add Claim" at bounding box center [330, 37] width 22 height 9
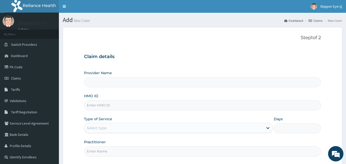
type input "Skipper Eye-Q"
paste input "sbl/10429/a"
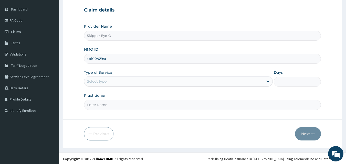
scroll to position [48, 0]
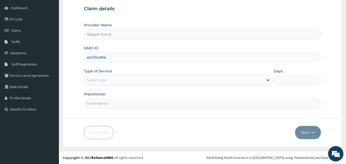
type input "sbl/10429/a"
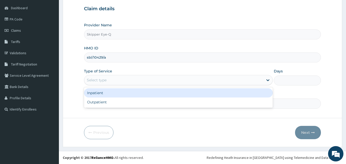
click at [123, 77] on div "Select type" at bounding box center [173, 80] width 179 height 8
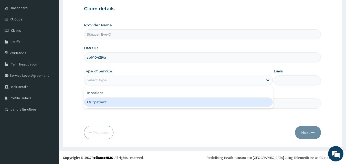
click at [90, 106] on div "Outpatient" at bounding box center [178, 102] width 189 height 9
type input "1"
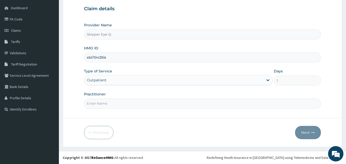
click at [98, 104] on input "Practitioner" at bounding box center [202, 104] width 237 height 10
type input "dr tijani"
click at [303, 134] on button "Next" at bounding box center [308, 132] width 26 height 13
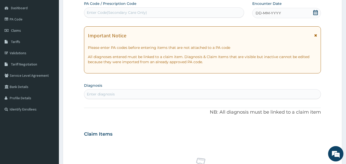
drag, startPoint x: 114, startPoint y: 12, endPoint x: 98, endPoint y: 18, distance: 18.1
click at [98, 18] on div "PA Code / Prescription Code Enter Code(Secondary Care Only)" at bounding box center [164, 9] width 160 height 17
click at [115, 12] on div "Enter Code(Secondary Care Only)" at bounding box center [117, 12] width 60 height 5
paste input "PA/F8829B"
type input "PA/F8829B"
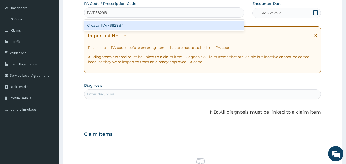
click at [115, 23] on div "Create "PA/F8829B"" at bounding box center [164, 25] width 160 height 9
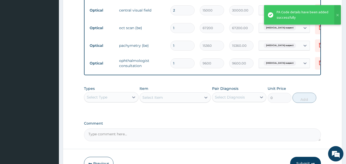
scroll to position [227, 0]
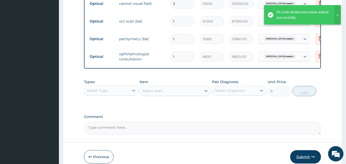
click at [300, 160] on button "Submit" at bounding box center [305, 156] width 31 height 13
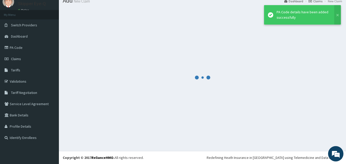
scroll to position [19, 0]
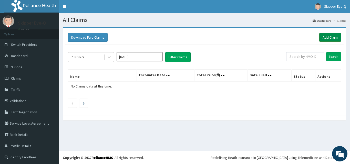
click at [321, 39] on link "Add Claim" at bounding box center [330, 37] width 22 height 9
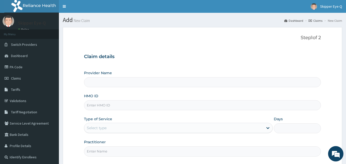
click at [118, 107] on input "HMO ID" at bounding box center [202, 105] width 237 height 10
type input "Skipper Eye-Q"
paste input "sbl/10428/a"
type input "sbl/10428/a"
click at [114, 80] on input "Skipper Eye-Q" at bounding box center [202, 82] width 237 height 10
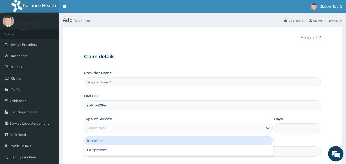
click at [109, 131] on div "Select type" at bounding box center [173, 128] width 179 height 8
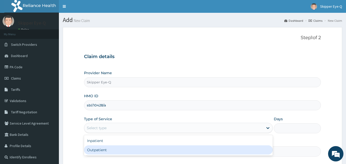
click at [104, 153] on div "Outpatient" at bounding box center [178, 149] width 189 height 9
type input "1"
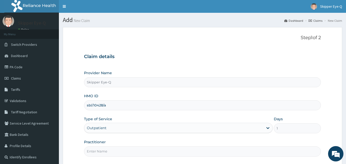
click at [106, 151] on input "Practitioner" at bounding box center [202, 151] width 237 height 10
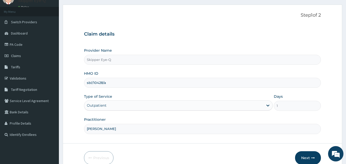
scroll to position [48, 0]
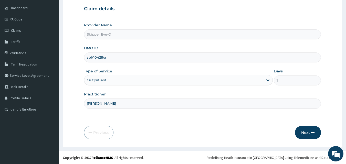
type input "dr tijani"
click at [308, 130] on button "Next" at bounding box center [308, 132] width 26 height 13
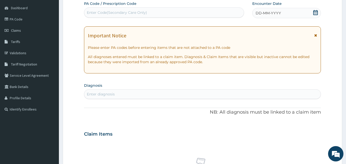
click at [126, 9] on div "Enter Code(Secondary Care Only)" at bounding box center [164, 12] width 160 height 8
paste input "PA/634EAA"
type input "PA/634EAA"
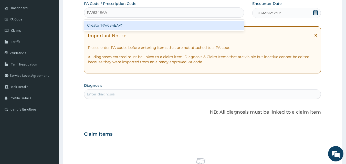
click at [117, 28] on div "Create "PA/634EAA"" at bounding box center [164, 25] width 160 height 9
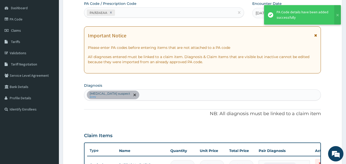
scroll to position [184, 0]
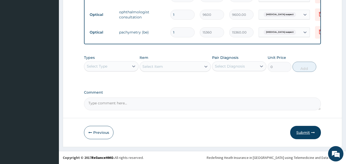
click at [310, 134] on button "Submit" at bounding box center [305, 132] width 31 height 13
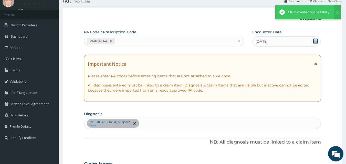
scroll to position [235, 0]
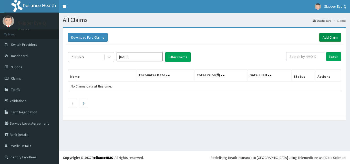
click at [334, 33] on link "Add Claim" at bounding box center [330, 37] width 22 height 9
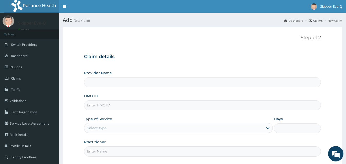
type input "Skipper Eye-Q"
paste input "gst/10012/a"
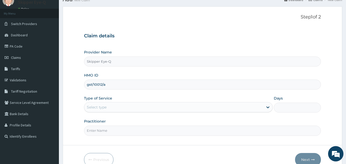
scroll to position [48, 0]
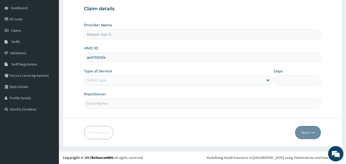
type input "gst/10012/a"
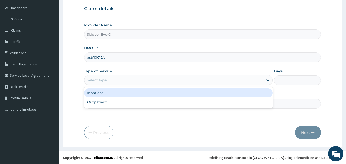
drag, startPoint x: 119, startPoint y: 79, endPoint x: 112, endPoint y: 99, distance: 21.6
click at [119, 79] on div "Select type" at bounding box center [173, 80] width 179 height 8
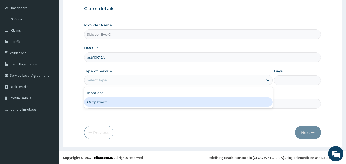
click at [108, 102] on div "Outpatient" at bounding box center [178, 102] width 189 height 9
type input "1"
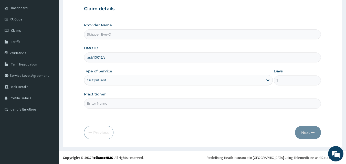
scroll to position [0, 0]
click at [141, 104] on input "Practitioner" at bounding box center [202, 104] width 237 height 10
type input "dr tijani"
click at [308, 134] on button "Next" at bounding box center [308, 132] width 26 height 13
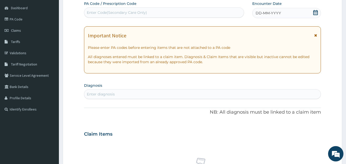
click at [117, 15] on div "Enter Code(Secondary Care Only)" at bounding box center [117, 12] width 60 height 5
paste input "PA/4061F1"
type input "PA/4061F1"
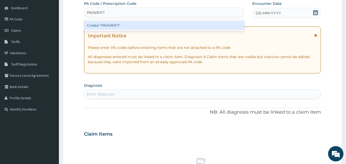
click at [114, 24] on div "Create "PA/4061F1"" at bounding box center [164, 25] width 160 height 9
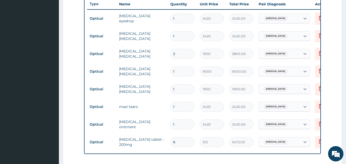
scroll to position [204, 0]
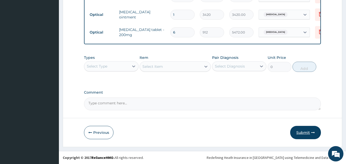
click at [307, 131] on button "Submit" at bounding box center [305, 132] width 31 height 13
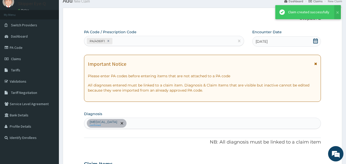
scroll to position [308, 0]
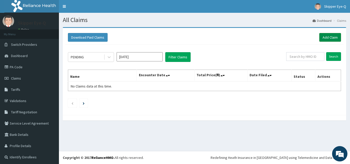
click at [319, 39] on link "Add Claim" at bounding box center [330, 37] width 22 height 9
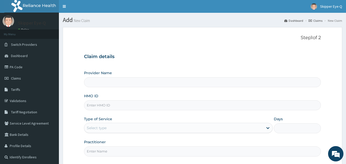
paste input "[PERSON_NAME]/10014/a"
type input "[PERSON_NAME]/10014/a"
type input "Skipper Eye-Q"
type input "kay/10014/a"
click at [112, 133] on div "Select type" at bounding box center [178, 128] width 189 height 10
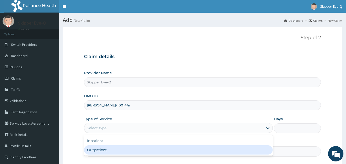
click at [109, 147] on div "Outpatient" at bounding box center [178, 149] width 189 height 9
type input "1"
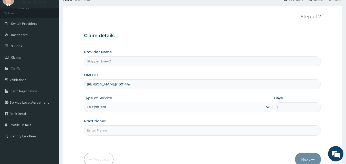
scroll to position [48, 0]
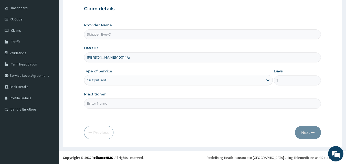
click at [138, 105] on input "Practitioner" at bounding box center [202, 104] width 237 height 10
type input "[PERSON_NAME]"
click at [312, 132] on icon "button" at bounding box center [313, 133] width 4 height 4
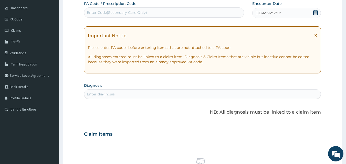
scroll to position [0, 0]
click at [132, 15] on div "Enter Code(Secondary Care Only)" at bounding box center [164, 12] width 160 height 8
paste input "PA/913BD3"
type input "PA/913BD3"
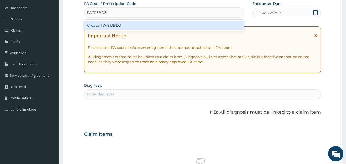
click at [129, 22] on div "Create "PA/913BD3"" at bounding box center [164, 25] width 160 height 9
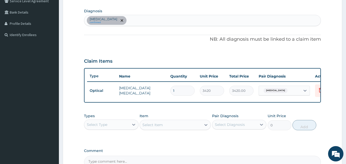
scroll to position [131, 0]
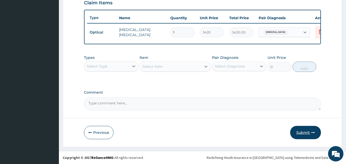
click at [301, 131] on button "Submit" at bounding box center [305, 132] width 31 height 13
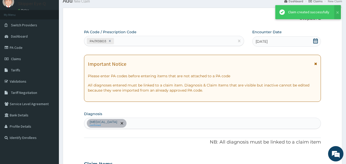
scroll to position [185, 0]
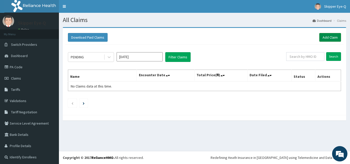
click at [328, 41] on link "Add Claim" at bounding box center [330, 37] width 22 height 9
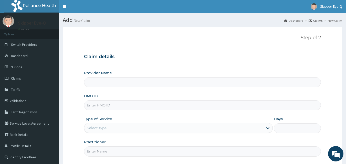
type input "Skipper Eye-Q"
drag, startPoint x: 102, startPoint y: 104, endPoint x: 98, endPoint y: 106, distance: 4.0
click at [98, 106] on input "HMO ID" at bounding box center [202, 105] width 237 height 10
paste input "bug/10002/b"
type input "bug/10002/b"
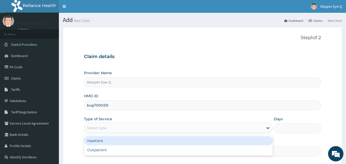
click at [94, 133] on div "Select type" at bounding box center [178, 128] width 189 height 10
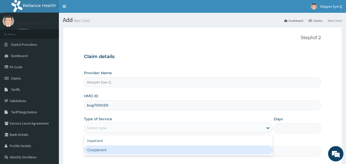
click at [93, 149] on div "Outpatient" at bounding box center [178, 149] width 189 height 9
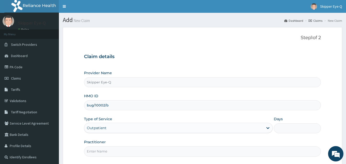
type input "1"
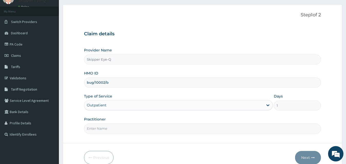
scroll to position [48, 0]
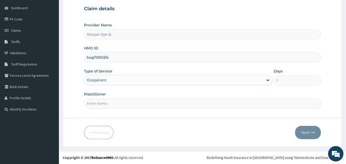
click at [150, 104] on input "Practitioner" at bounding box center [202, 104] width 237 height 10
type input "[PERSON_NAME]"
click at [313, 128] on button "Next" at bounding box center [308, 132] width 26 height 13
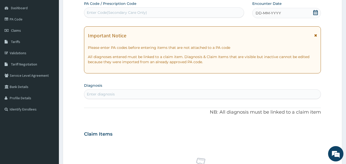
click at [103, 10] on div "Enter Code(Secondary Care Only)" at bounding box center [164, 12] width 160 height 8
paste input "PA/AF74CD"
type input "PA/AF74CD"
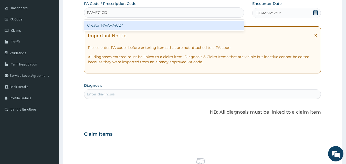
click at [105, 25] on div "Create "PA/AF74CD"" at bounding box center [164, 25] width 160 height 9
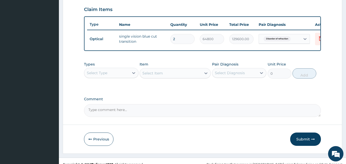
scroll to position [185, 0]
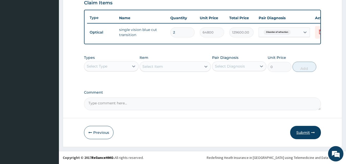
click at [304, 135] on button "Submit" at bounding box center [305, 132] width 31 height 13
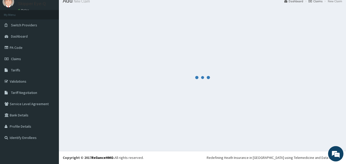
scroll to position [19, 0]
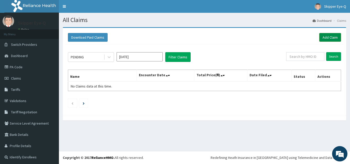
click at [324, 38] on link "Add Claim" at bounding box center [330, 37] width 22 height 9
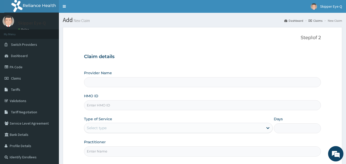
type input "Skipper Eye-Q"
paste input "SFG/10011/A"
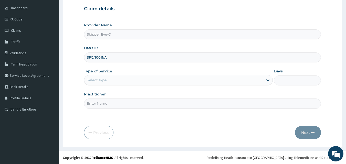
type input "SFG/10011/A"
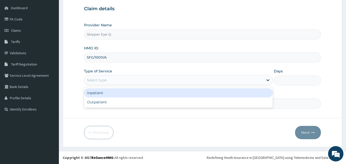
drag, startPoint x: 120, startPoint y: 78, endPoint x: 112, endPoint y: 96, distance: 19.3
click at [119, 84] on div "Select type" at bounding box center [173, 80] width 179 height 8
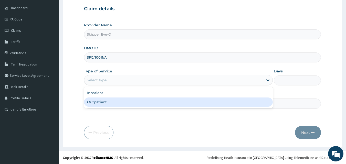
click at [96, 106] on div "Outpatient" at bounding box center [178, 102] width 189 height 9
type input "1"
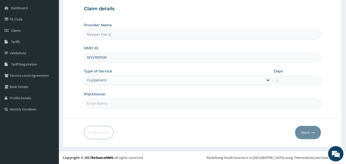
click at [101, 101] on input "Practitioner" at bounding box center [202, 104] width 237 height 10
type input "dr tijani"
click at [311, 134] on button "Next" at bounding box center [308, 132] width 26 height 13
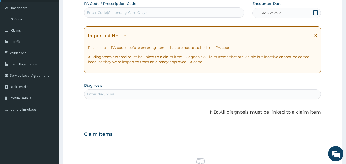
scroll to position [0, 0]
click at [104, 14] on div "Enter Code(Secondary Care Only)" at bounding box center [117, 12] width 60 height 5
paste input "PA/BF6400"
type input "PA/BF6400"
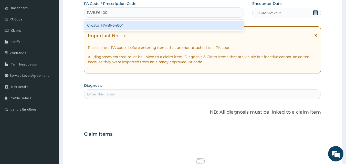
click at [104, 23] on div "Create "PA/BF6400"" at bounding box center [164, 25] width 160 height 11
click at [104, 24] on div "Create "PA/BF6400"" at bounding box center [164, 25] width 160 height 9
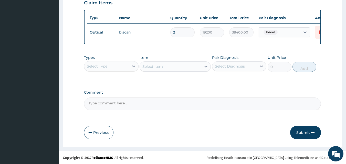
scroll to position [185, 0]
click at [302, 126] on button "Submit" at bounding box center [305, 132] width 31 height 13
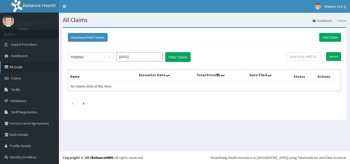
click at [20, 68] on link "PA Code" at bounding box center [29, 66] width 59 height 11
click at [15, 67] on link "PA Code" at bounding box center [29, 66] width 59 height 11
click at [23, 65] on link "PA Code" at bounding box center [29, 66] width 59 height 11
click at [326, 38] on link "Add Claim" at bounding box center [330, 37] width 22 height 9
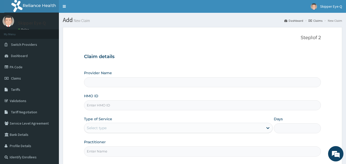
type input "Skipper Eye-Q"
paste input "SFG/10011/A"
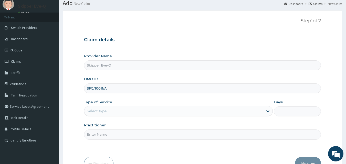
scroll to position [26, 0]
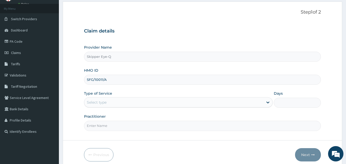
type input "SFG/10011/A"
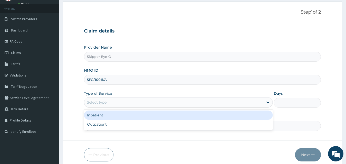
click at [113, 104] on div "Select type" at bounding box center [173, 102] width 179 height 8
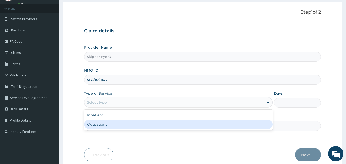
click at [94, 128] on div "Outpatient" at bounding box center [178, 124] width 189 height 9
type input "1"
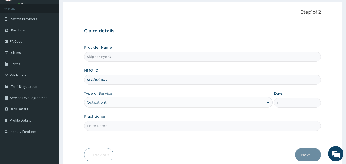
click at [99, 125] on input "Practitioner" at bounding box center [202, 126] width 237 height 10
type input "[PERSON_NAME]"
click at [306, 156] on button "Next" at bounding box center [308, 154] width 26 height 13
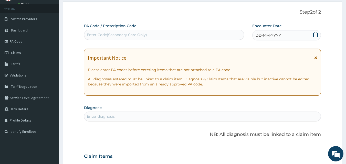
click at [102, 37] on div "Enter Code(Secondary Care Only)" at bounding box center [117, 34] width 60 height 5
click at [104, 32] on div "Enter Code(Secondary Care Only)" at bounding box center [164, 35] width 160 height 8
paste input "PA/BF6400"
type input "PA/BF6400"
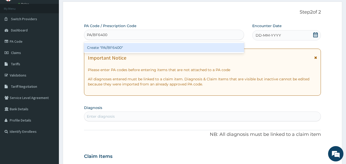
click at [103, 47] on div "Create "PA/BF6400"" at bounding box center [164, 47] width 160 height 9
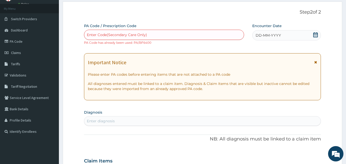
drag, startPoint x: 109, startPoint y: 33, endPoint x: 98, endPoint y: 34, distance: 10.8
click at [98, 34] on div "Enter Code(Secondary Care Only)" at bounding box center [117, 34] width 60 height 5
paste input "PA/2817A4"
type input "PA/2817A4"
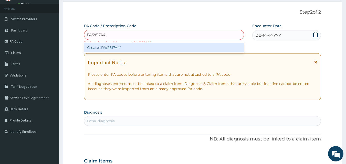
click at [98, 45] on div "Create "PA/2817A4"" at bounding box center [164, 47] width 160 height 9
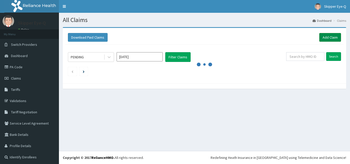
click at [323, 36] on link "Add Claim" at bounding box center [330, 37] width 22 height 9
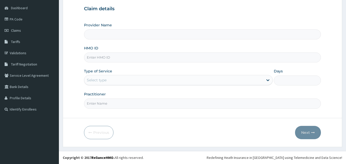
drag, startPoint x: 109, startPoint y: 58, endPoint x: 97, endPoint y: 81, distance: 26.9
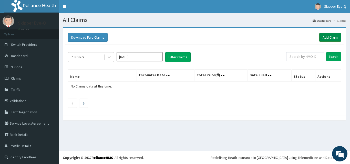
click at [327, 36] on link "Add Claim" at bounding box center [330, 37] width 22 height 9
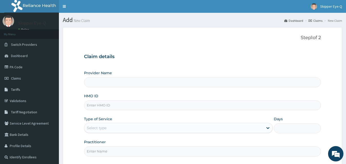
type input "Skipper Eye-Q"
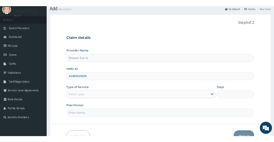
scroll to position [26, 0]
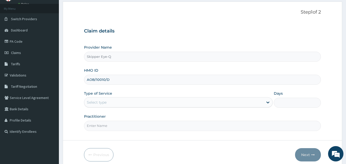
type input "AOB/10010/D"
click at [112, 101] on div "Select type" at bounding box center [173, 102] width 179 height 8
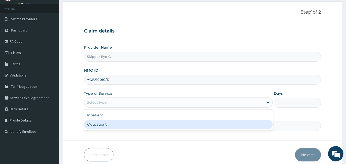
click at [105, 125] on div "Outpatient" at bounding box center [178, 124] width 189 height 9
type input "1"
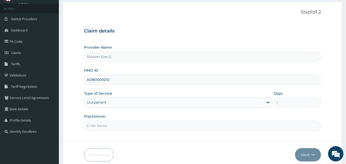
drag, startPoint x: 105, startPoint y: 125, endPoint x: 104, endPoint y: 129, distance: 4.5
click at [105, 125] on input "Practitioner" at bounding box center [202, 126] width 237 height 10
type input "[PERSON_NAME]"
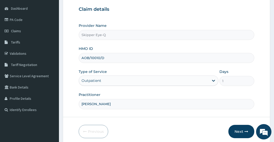
scroll to position [68, 0]
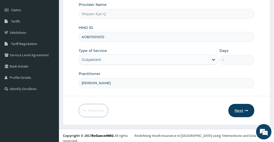
click at [236, 108] on button "Next" at bounding box center [241, 110] width 26 height 13
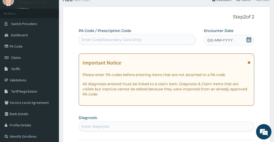
scroll to position [17, 0]
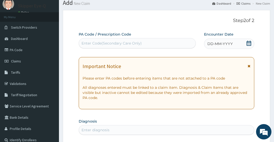
drag, startPoint x: 104, startPoint y: 44, endPoint x: 86, endPoint y: 47, distance: 18.0
click at [86, 47] on div "Enter Code(Secondary Care Only)" at bounding box center [137, 43] width 117 height 8
paste input "PA/3ED43C"
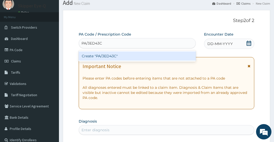
type input "PA/3ED43C"
click at [89, 52] on div "Create "PA/3ED43C"" at bounding box center [137, 55] width 117 height 9
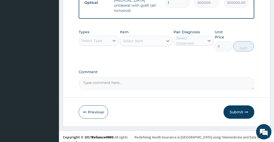
scroll to position [220, 0]
click at [237, 108] on button "Submit" at bounding box center [238, 111] width 31 height 13
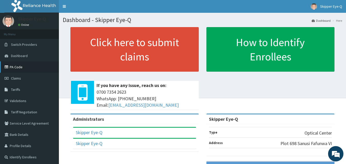
click at [19, 67] on link "PA Code" at bounding box center [29, 66] width 59 height 11
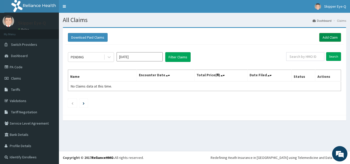
click at [327, 36] on link "Add Claim" at bounding box center [330, 37] width 22 height 9
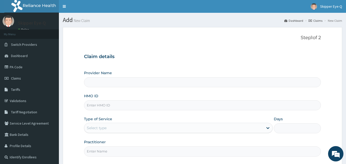
type input "Skipper Eye-Q"
paste input "PRN/10148/B"
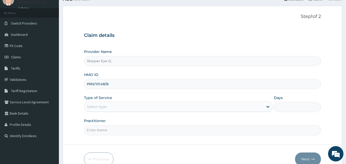
scroll to position [48, 0]
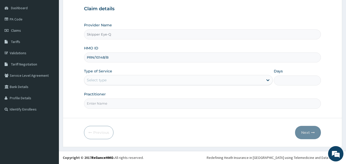
type input "PRN/10148/B"
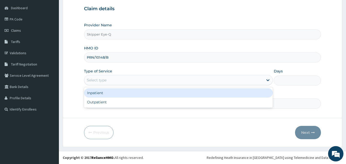
drag, startPoint x: 120, startPoint y: 80, endPoint x: 107, endPoint y: 101, distance: 24.8
click at [120, 81] on div "Select type" at bounding box center [173, 80] width 179 height 8
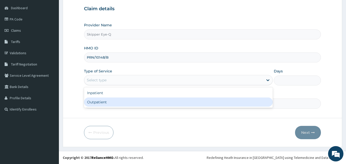
click at [105, 102] on div "Outpatient" at bounding box center [178, 102] width 189 height 9
type input "1"
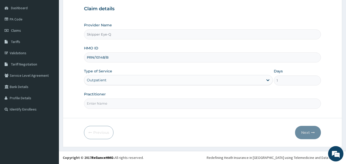
click at [105, 102] on input "Practitioner" at bounding box center [202, 104] width 237 height 10
type input "dr tijani"
click at [307, 130] on button "Next" at bounding box center [308, 132] width 26 height 13
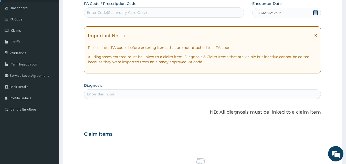
scroll to position [0, 0]
click at [115, 13] on div "Enter Code(Secondary Care Only)" at bounding box center [117, 12] width 60 height 5
paste input "PA/8E45E7"
type input "PA/8E45E7"
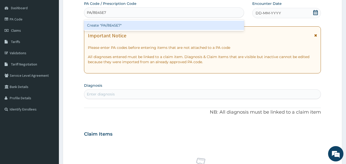
click at [116, 22] on div "Create "PA/8E45E7"" at bounding box center [164, 25] width 160 height 9
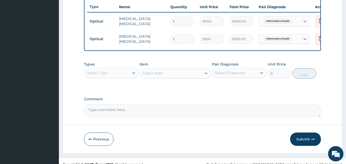
scroll to position [200, 0]
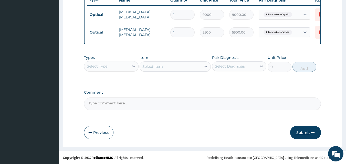
click at [311, 137] on button "Submit" at bounding box center [305, 132] width 31 height 13
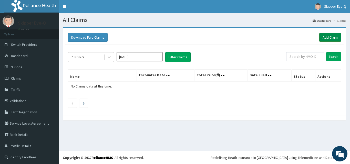
click at [323, 36] on link "Add Claim" at bounding box center [330, 37] width 22 height 9
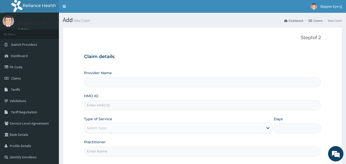
type input "Skipper Eye-Q"
paste input "szx/10255/a"
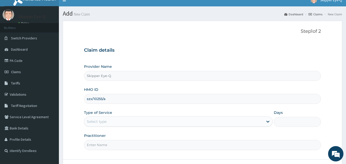
scroll to position [26, 0]
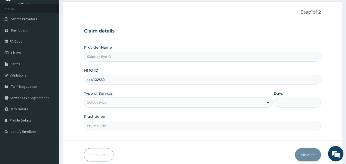
type input "szx/10255/a"
click at [93, 105] on div "Select type" at bounding box center [173, 102] width 179 height 8
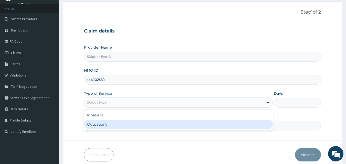
click at [91, 122] on div "Outpatient" at bounding box center [178, 124] width 189 height 9
type input "1"
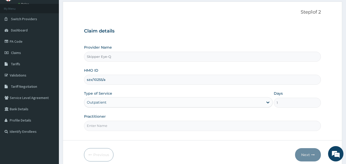
click at [97, 126] on input "Practitioner" at bounding box center [202, 126] width 237 height 10
type input "[PERSON_NAME]"
click at [313, 152] on button "Next" at bounding box center [308, 154] width 26 height 13
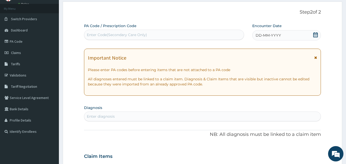
scroll to position [0, 0]
click at [137, 33] on div "Enter Code(Secondary Care Only)" at bounding box center [117, 34] width 60 height 5
paste input "PA/207146"
type input "PA/207146"
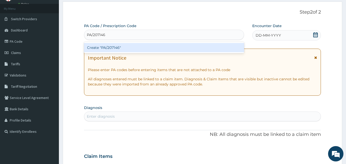
click at [133, 47] on div "Create "PA/207146"" at bounding box center [164, 47] width 160 height 9
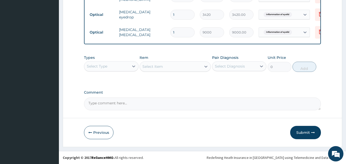
scroll to position [255, 0]
click at [310, 129] on button "Submit" at bounding box center [305, 132] width 31 height 13
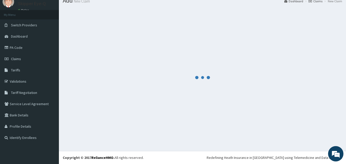
scroll to position [19, 0]
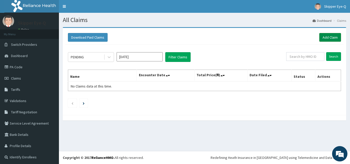
click at [322, 38] on link "Add Claim" at bounding box center [330, 37] width 22 height 9
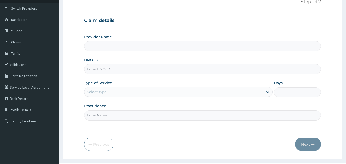
scroll to position [48, 0]
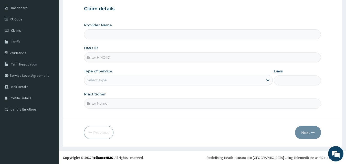
drag, startPoint x: 132, startPoint y: 58, endPoint x: 128, endPoint y: 62, distance: 6.0
click at [131, 60] on input "HMO ID" at bounding box center [202, 57] width 237 height 10
type input "Skipper Eye-Q"
paste input "DAW/10015/A"
click at [108, 60] on input "DAW/10015/A" at bounding box center [202, 57] width 237 height 10
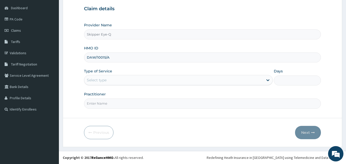
type input "DAW/10015/A"
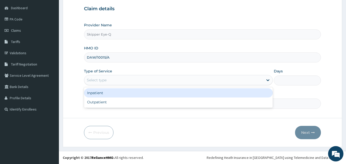
click at [108, 84] on div "Select type" at bounding box center [178, 80] width 189 height 10
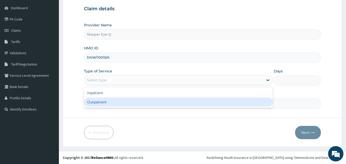
click at [98, 100] on div "Outpatient" at bounding box center [178, 102] width 189 height 9
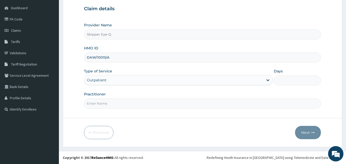
type input "1"
click at [100, 101] on input "Practitioner" at bounding box center [202, 104] width 237 height 10
type input "[PERSON_NAME]"
click at [312, 130] on button "Next" at bounding box center [308, 132] width 26 height 13
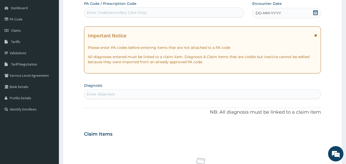
scroll to position [0, 0]
click at [127, 10] on div "Enter Code(Secondary Care Only)" at bounding box center [117, 12] width 60 height 5
paste input "PA/618381"
type input "PA/618381"
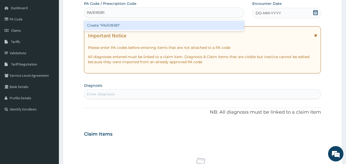
click at [130, 26] on div "Create "PA/618381"" at bounding box center [164, 25] width 160 height 9
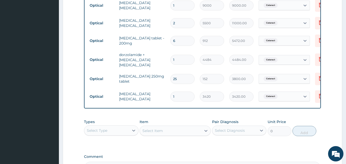
scroll to position [255, 0]
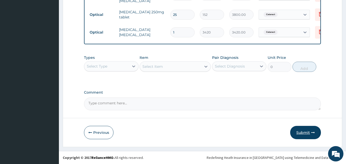
click at [310, 131] on button "Submit" at bounding box center [305, 132] width 31 height 13
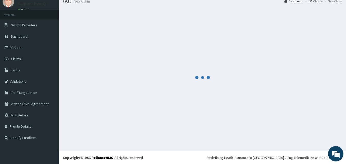
scroll to position [19, 0]
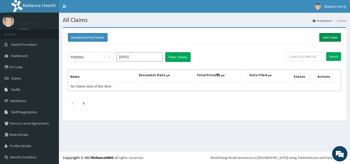
click at [319, 38] on link "Add Claim" at bounding box center [330, 37] width 22 height 9
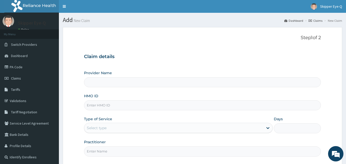
type input "Skipper Eye-Q"
paste input "[PERSON_NAME]/10014/a"
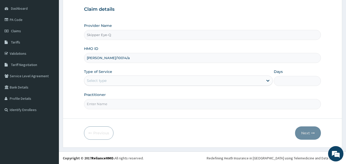
scroll to position [48, 0]
type input "[PERSON_NAME]/10014/a"
click at [116, 80] on div "Select type" at bounding box center [173, 80] width 179 height 8
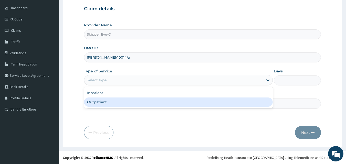
click at [103, 105] on div "Outpatient" at bounding box center [178, 102] width 189 height 9
type input "1"
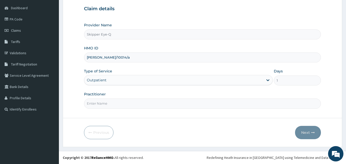
click at [107, 104] on input "Practitioner" at bounding box center [202, 104] width 237 height 10
type input "[PERSON_NAME]"
click at [304, 130] on button "Next" at bounding box center [308, 132] width 26 height 13
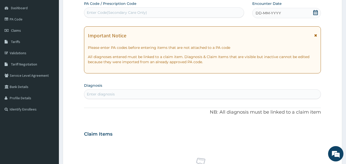
scroll to position [0, 0]
drag, startPoint x: 115, startPoint y: 10, endPoint x: 90, endPoint y: 12, distance: 24.9
drag, startPoint x: 90, startPoint y: 12, endPoint x: 89, endPoint y: 9, distance: 2.9
click at [89, 9] on div "Enter Code(Secondary Care Only)" at bounding box center [164, 12] width 160 height 8
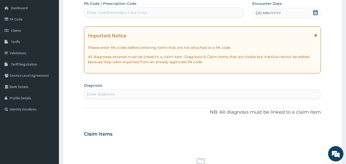
paste input "PA/B79212"
type input "PA/B79212"
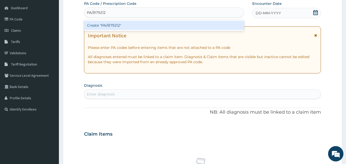
click at [88, 24] on div "Create "PA/B79212"" at bounding box center [164, 25] width 160 height 9
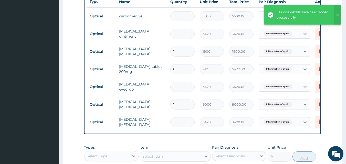
scroll to position [186, 0]
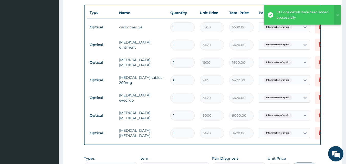
click at [171, 36] on tr "Optical [MEDICAL_DATA] ointment 1 3420 3420.00 Inflammation of eyelid Delete" at bounding box center [212, 45] width 251 height 18
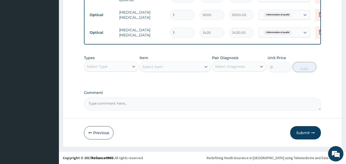
scroll to position [291, 0]
click at [295, 131] on button "Submit" at bounding box center [305, 132] width 31 height 13
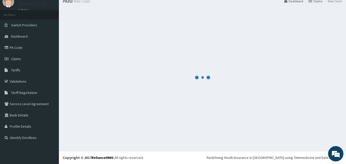
scroll to position [19, 0]
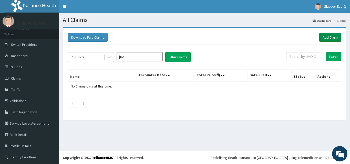
click at [328, 37] on link "Add Claim" at bounding box center [330, 37] width 22 height 9
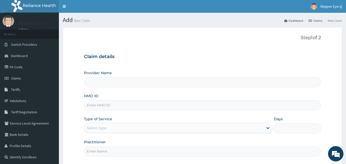
drag, startPoint x: 105, startPoint y: 99, endPoint x: 100, endPoint y: 106, distance: 8.4
type input "Skipper Eye-Q"
paste input "ENP/11357/A"
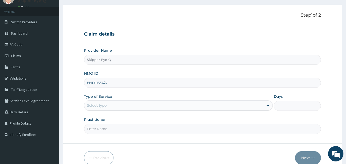
scroll to position [48, 0]
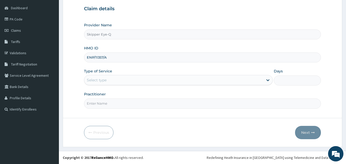
type input "ENP/11357/A"
click at [127, 83] on div "Select type" at bounding box center [173, 80] width 179 height 8
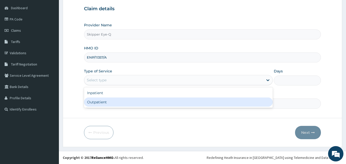
click at [109, 104] on div "Outpatient" at bounding box center [178, 102] width 189 height 9
type input "1"
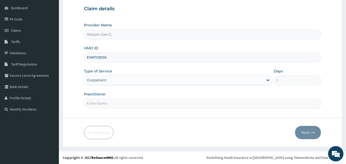
click at [109, 104] on input "Practitioner" at bounding box center [202, 104] width 237 height 10
type input "dr tijani"
click at [316, 133] on button "Next" at bounding box center [308, 132] width 26 height 13
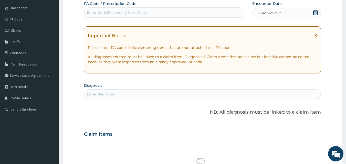
scroll to position [0, 0]
drag, startPoint x: 119, startPoint y: 13, endPoint x: 109, endPoint y: 16, distance: 9.8
click at [109, 16] on div "Enter Code(Secondary Care Only)" at bounding box center [164, 12] width 160 height 8
paste input "PA/BF46D2"
type input "PA/BF46D2"
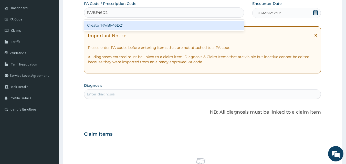
click at [113, 25] on div "Create "PA/BF46D2"" at bounding box center [164, 25] width 160 height 9
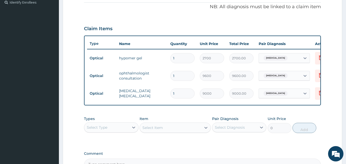
scroll to position [166, 0]
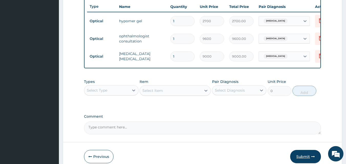
click at [299, 158] on button "Submit" at bounding box center [305, 156] width 31 height 13
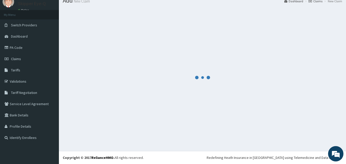
scroll to position [192, 0]
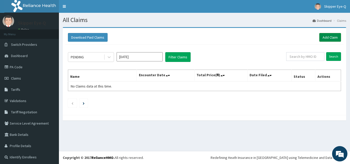
click at [330, 38] on link "Add Claim" at bounding box center [330, 37] width 22 height 9
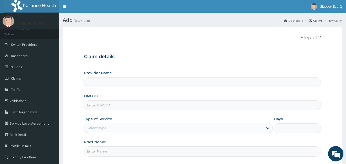
type input "Skipper Eye-Q"
paste input "isl/10006/b"
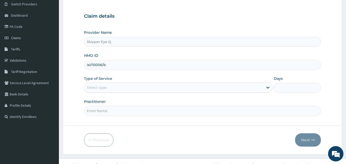
scroll to position [48, 0]
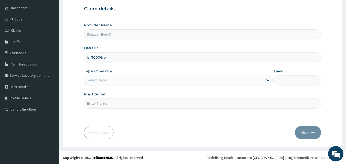
type input "isl/10006/b"
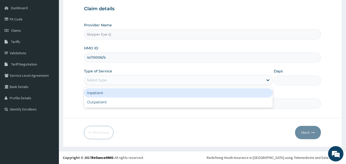
drag, startPoint x: 106, startPoint y: 80, endPoint x: 102, endPoint y: 87, distance: 8.1
click at [106, 81] on div "Select type" at bounding box center [97, 80] width 20 height 5
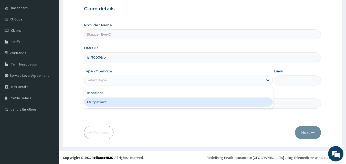
click at [100, 104] on div "Outpatient" at bounding box center [178, 102] width 189 height 9
type input "1"
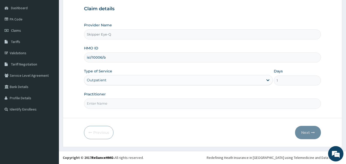
click at [100, 104] on input "Practitioner" at bounding box center [202, 104] width 237 height 10
drag, startPoint x: 107, startPoint y: 111, endPoint x: 109, endPoint y: 114, distance: 3.5
click at [109, 114] on form "Step 1 of 2 Claim details Provider Name Skipper Eye-Q HMO ID isl/10006/b Type o…" at bounding box center [202, 63] width 279 height 168
drag, startPoint x: 108, startPoint y: 105, endPoint x: 110, endPoint y: 109, distance: 4.5
click at [110, 108] on input "Practitioner" at bounding box center [202, 104] width 237 height 10
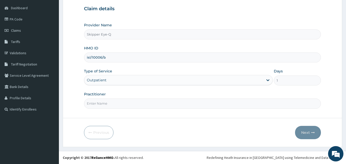
type input "dr tijani"
click at [315, 134] on button "Next" at bounding box center [308, 132] width 26 height 13
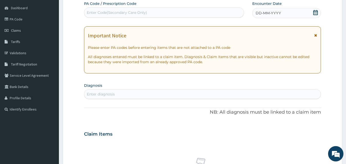
click at [111, 15] on div "Enter Code(Secondary Care Only)" at bounding box center [117, 12] width 60 height 5
drag, startPoint x: 110, startPoint y: 10, endPoint x: 99, endPoint y: 15, distance: 12.3
click at [99, 15] on div "Enter Code(Secondary Care Only)" at bounding box center [164, 12] width 160 height 8
paste input "ISL/10006/B"
type input "ISL/10006/B"
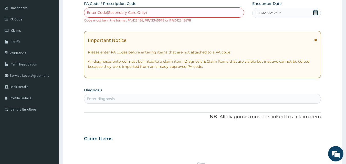
click at [141, 6] on div "PA Code / Prescription Code Enter Code(Secondary Care Only) Code must be in the…" at bounding box center [164, 12] width 160 height 22
click at [141, 8] on div "Enter Code(Secondary Care Only)" at bounding box center [164, 12] width 160 height 10
click at [141, 13] on div "Enter Code(Secondary Care Only)" at bounding box center [117, 12] width 60 height 5
click at [139, 15] on div "Enter Code(Secondary Care Only)" at bounding box center [117, 12] width 60 height 5
paste input "PA/584968"
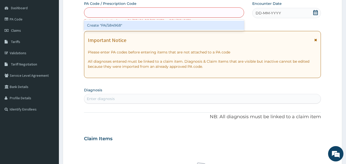
type input "PA/584968"
click at [138, 22] on div "Create "PA/584968"" at bounding box center [164, 25] width 160 height 9
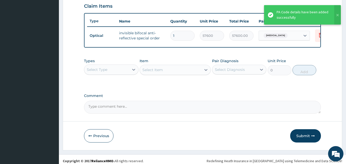
scroll to position [182, 0]
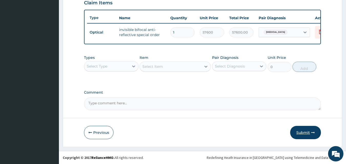
click at [294, 136] on button "Submit" at bounding box center [305, 132] width 31 height 13
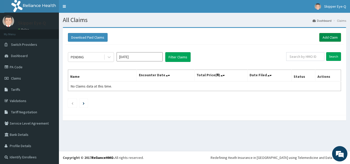
click at [322, 35] on link "Add Claim" at bounding box center [330, 37] width 22 height 9
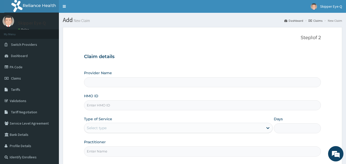
type input "Skipper Eye-Q"
paste input "ENP/11357/A"
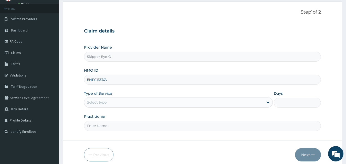
scroll to position [48, 0]
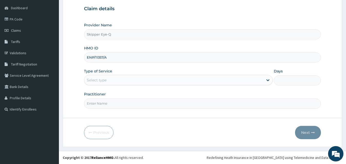
type input "ENP/11357/A"
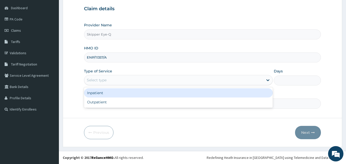
click at [115, 78] on div "Select type" at bounding box center [173, 80] width 179 height 8
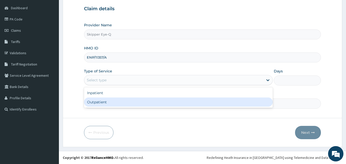
click at [106, 103] on div "Outpatient" at bounding box center [178, 102] width 189 height 9
type input "1"
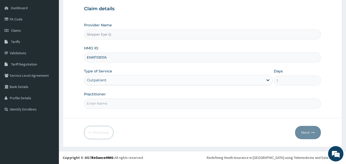
click at [111, 102] on input "Practitioner" at bounding box center [202, 104] width 237 height 10
type input "[PERSON_NAME]"
click at [318, 136] on button "Next" at bounding box center [308, 132] width 26 height 13
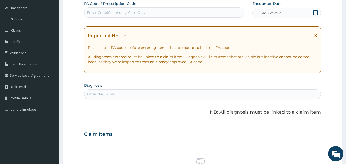
click at [110, 12] on div "Enter Code(Secondary Care Only)" at bounding box center [117, 12] width 60 height 5
paste input "PA/BF46D2"
type input "PA/BF46D2"
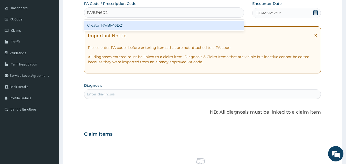
click at [105, 22] on div "Create "PA/BF46D2"" at bounding box center [164, 25] width 160 height 9
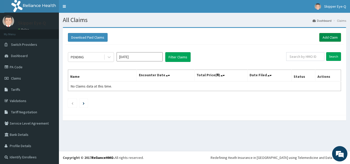
click at [336, 40] on link "Add Claim" at bounding box center [330, 37] width 22 height 9
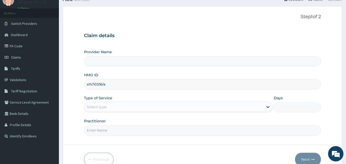
scroll to position [48, 0]
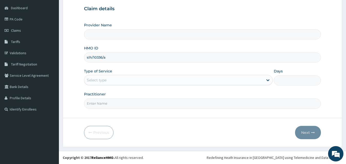
type input "slh/10336/a"
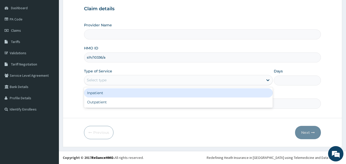
drag, startPoint x: 123, startPoint y: 80, endPoint x: 114, endPoint y: 92, distance: 14.6
click at [123, 81] on div "Select type" at bounding box center [173, 80] width 179 height 8
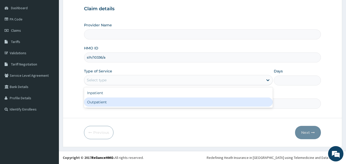
type input "Skipper Eye-Q"
drag, startPoint x: 94, startPoint y: 100, endPoint x: 99, endPoint y: 101, distance: 5.2
click at [96, 101] on div "Outpatient" at bounding box center [178, 102] width 189 height 9
type input "1"
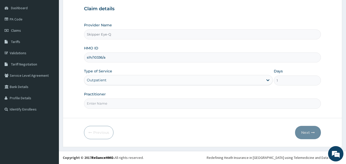
click at [100, 104] on input "Practitioner" at bounding box center [202, 104] width 237 height 10
type input "dr tijani"
click at [313, 132] on icon "button" at bounding box center [313, 133] width 4 height 4
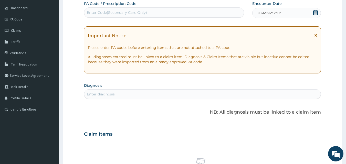
scroll to position [0, 0]
paste input "PA/516DA0"
type input "PA/516DA0"
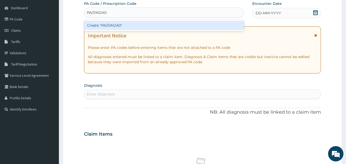
click at [122, 24] on div "Create "PA/516DA0"" at bounding box center [164, 25] width 160 height 9
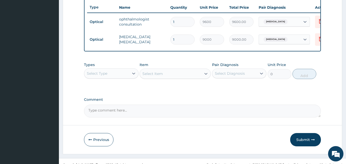
scroll to position [200, 0]
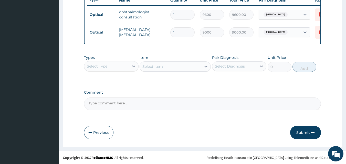
click at [300, 137] on button "Submit" at bounding box center [305, 132] width 31 height 13
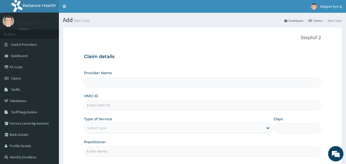
paste input "rel/10219/a"
type input "rel/10219/a"
type input "Skipper Eye-Q"
type input "rel/10219/a"
click at [107, 130] on div "Select type" at bounding box center [173, 128] width 179 height 8
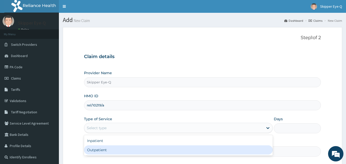
drag, startPoint x: 99, startPoint y: 148, endPoint x: 106, endPoint y: 140, distance: 10.0
click at [99, 148] on div "Outpatient" at bounding box center [178, 149] width 189 height 9
type input "1"
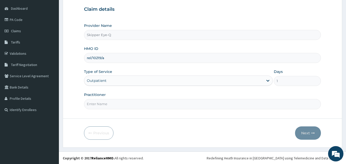
scroll to position [48, 0]
click at [109, 101] on input "Practitioner" at bounding box center [202, 104] width 237 height 10
type input "dr tijani"
click at [311, 132] on button "Next" at bounding box center [308, 132] width 26 height 13
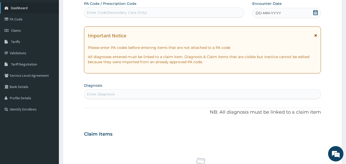
scroll to position [0, 0]
drag, startPoint x: 114, startPoint y: 18, endPoint x: 113, endPoint y: 14, distance: 4.7
click at [113, 14] on div "Enter Code(Secondary Care Only)" at bounding box center [117, 12] width 60 height 5
paste input "PA/2B1ECC"
type input "PA/2B1ECC"
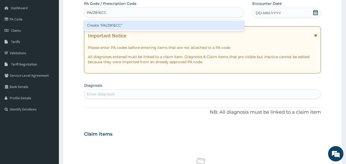
click at [115, 25] on div "Create "PA/2B1ECC"" at bounding box center [164, 25] width 160 height 9
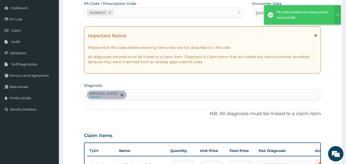
scroll to position [184, 0]
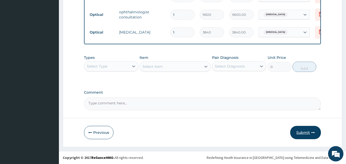
click at [307, 134] on button "Submit" at bounding box center [305, 132] width 31 height 13
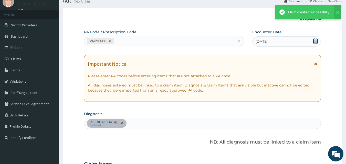
scroll to position [238, 0]
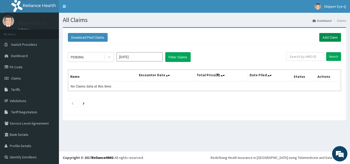
click at [326, 34] on link "Add Claim" at bounding box center [330, 37] width 22 height 9
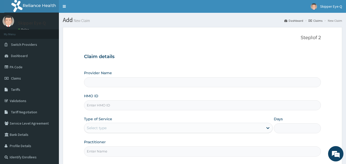
type input "Skipper Eye-Q"
paste input "rel/10219/a"
type input "rel/10219/a"
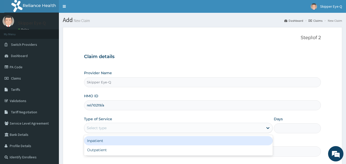
drag, startPoint x: 111, startPoint y: 131, endPoint x: 108, endPoint y: 151, distance: 19.9
click at [110, 134] on div "Provider Name Skipper Eye-Q HMO ID rel/10219/a Type of Service option Inpatient…" at bounding box center [202, 113] width 237 height 86
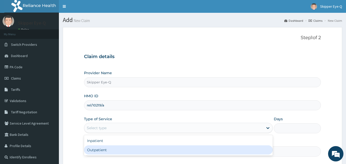
click at [108, 151] on div "Outpatient" at bounding box center [178, 149] width 189 height 9
type input "1"
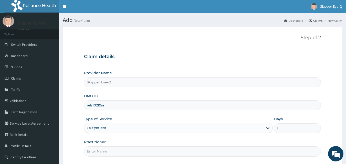
click at [108, 151] on input "Practitioner" at bounding box center [202, 151] width 237 height 10
type input "dr tijani"
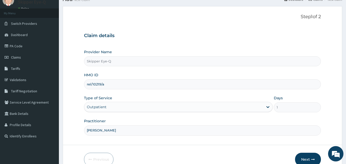
scroll to position [48, 0]
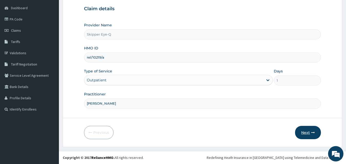
click at [310, 134] on button "Next" at bounding box center [308, 132] width 26 height 13
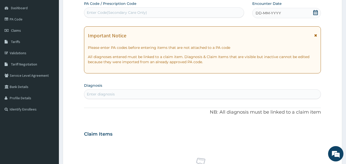
drag, startPoint x: 121, startPoint y: 6, endPoint x: 100, endPoint y: 16, distance: 23.4
click at [100, 16] on div "Enter Code(Secondary Care Only)" at bounding box center [164, 12] width 160 height 8
paste input "PA/8C860D"
type input "PA/8C860D"
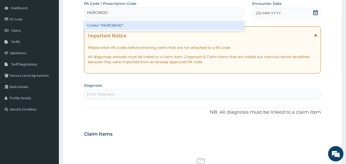
click at [102, 28] on div "Create "PA/8C860D"" at bounding box center [164, 25] width 160 height 9
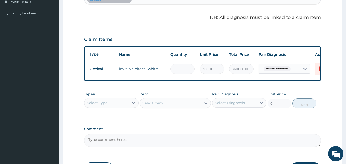
scroll to position [156, 0]
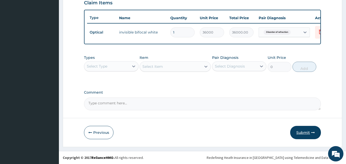
click at [307, 133] on button "Submit" at bounding box center [305, 132] width 31 height 13
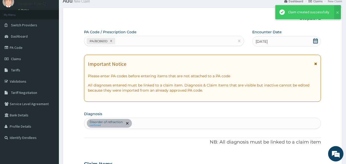
scroll to position [185, 0]
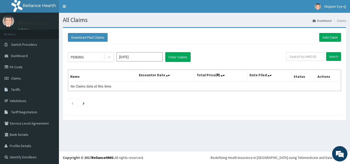
click at [315, 36] on div "Download Paid Claims Add Claim" at bounding box center [204, 37] width 273 height 9
click at [325, 36] on link "Add Claim" at bounding box center [330, 37] width 22 height 9
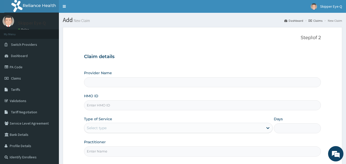
type input "Skipper Eye-Q"
paste input "aob/10010/d"
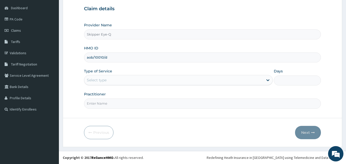
type input "aob/10010/d"
click at [108, 82] on div "Select type" at bounding box center [173, 80] width 179 height 8
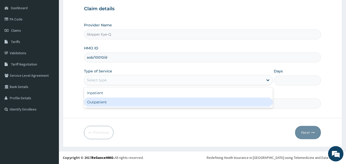
click at [104, 103] on div "Outpatient" at bounding box center [178, 102] width 189 height 9
type input "1"
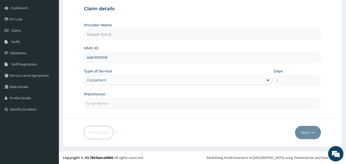
click at [109, 103] on input "Practitioner" at bounding box center [202, 104] width 237 height 10
type input "[PERSON_NAME]"
click at [304, 128] on button "Next" at bounding box center [308, 132] width 26 height 13
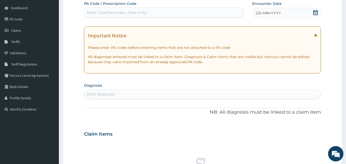
scroll to position [0, 0]
drag, startPoint x: 107, startPoint y: 15, endPoint x: 98, endPoint y: 9, distance: 10.6
click at [98, 9] on div "Enter Code(Secondary Care Only)" at bounding box center [164, 12] width 160 height 10
paste input "PA/094A35"
type input "PA/094A35"
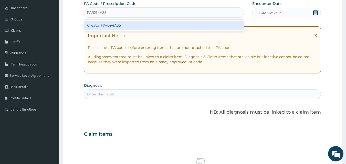
click at [107, 24] on div "Create "PA/094A35"" at bounding box center [164, 25] width 160 height 9
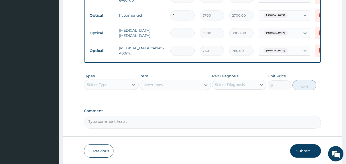
scroll to position [184, 0]
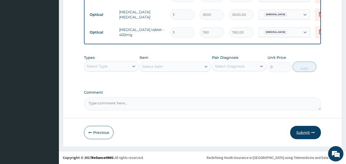
click at [306, 135] on button "Submit" at bounding box center [305, 132] width 31 height 13
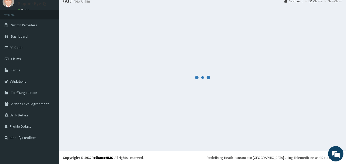
scroll to position [238, 0]
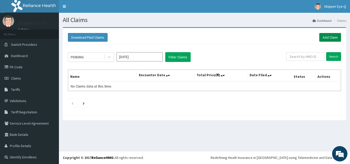
click at [331, 35] on link "Add Claim" at bounding box center [330, 37] width 22 height 9
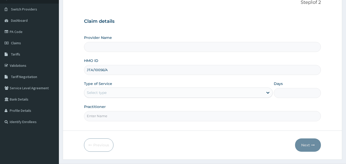
scroll to position [48, 0]
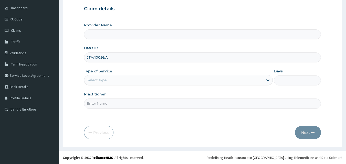
type input "JTA/10056/A"
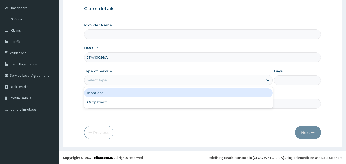
drag, startPoint x: 120, startPoint y: 80, endPoint x: 110, endPoint y: 99, distance: 21.9
click at [120, 82] on div "Select type" at bounding box center [173, 80] width 179 height 8
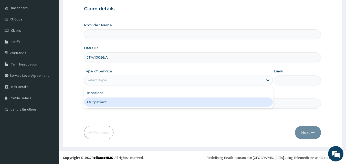
type input "Skipper Eye-Q"
drag, startPoint x: 105, startPoint y: 101, endPoint x: 113, endPoint y: 106, distance: 8.8
click at [105, 103] on div "Outpatient" at bounding box center [178, 102] width 189 height 9
type input "1"
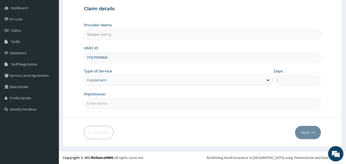
click at [113, 106] on input "Practitioner" at bounding box center [202, 104] width 237 height 10
type input "[PERSON_NAME]"
click at [304, 135] on button "Next" at bounding box center [308, 132] width 26 height 13
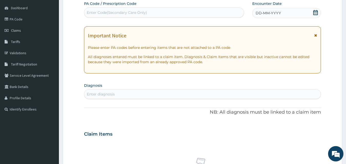
drag, startPoint x: 136, startPoint y: 5, endPoint x: 128, endPoint y: 11, distance: 9.9
click at [128, 12] on div "Enter Code(Secondary Care Only)" at bounding box center [117, 12] width 60 height 5
paste input "PA/43C73D"
type input "PA/43C73D"
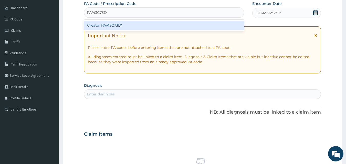
click at [129, 25] on div "Create "PA/43C73D"" at bounding box center [164, 25] width 160 height 9
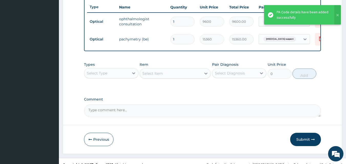
scroll to position [200, 0]
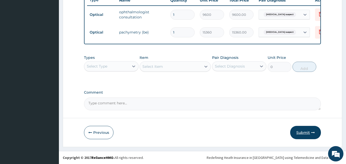
click at [306, 131] on button "Submit" at bounding box center [305, 132] width 31 height 13
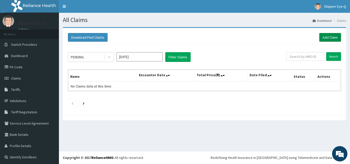
click at [323, 40] on link "Add Claim" at bounding box center [330, 37] width 22 height 9
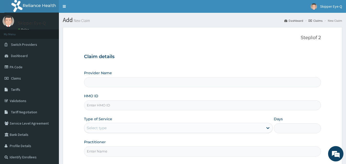
type input "Skipper Eye-Q"
drag, startPoint x: 0, startPoint y: 0, endPoint x: 102, endPoint y: 101, distance: 143.4
paste input "bug/10002/a"
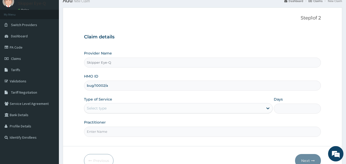
scroll to position [48, 0]
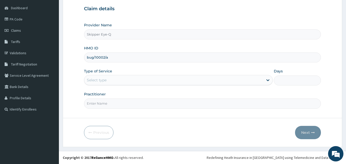
type input "bug/10002/a"
click at [124, 85] on div "Select type" at bounding box center [178, 80] width 189 height 10
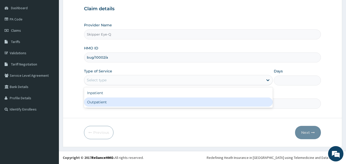
click at [110, 104] on div "Outpatient" at bounding box center [178, 102] width 189 height 9
type input "1"
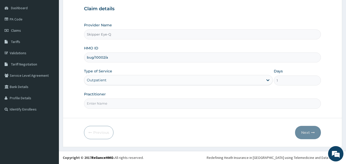
drag, startPoint x: 113, startPoint y: 104, endPoint x: 112, endPoint y: 108, distance: 3.8
click at [113, 105] on input "Practitioner" at bounding box center [202, 104] width 237 height 10
type input "[PERSON_NAME]"
click at [302, 131] on button "Next" at bounding box center [308, 132] width 26 height 13
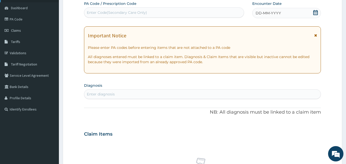
scroll to position [0, 0]
click at [123, 13] on div "Enter Code(Secondary Care Only)" at bounding box center [117, 12] width 60 height 5
paste input "PA/055243"
type input "PA/055243"
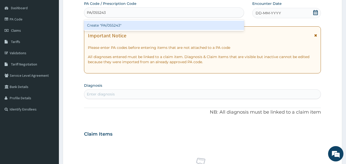
click at [121, 23] on div "Create "PA/055243"" at bounding box center [164, 25] width 160 height 9
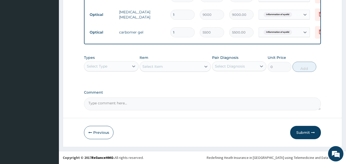
scroll to position [220, 0]
click at [308, 133] on button "Submit" at bounding box center [305, 132] width 31 height 13
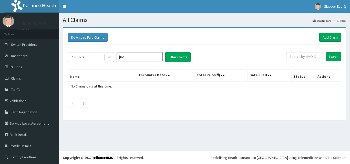
click at [330, 33] on div "Download Paid Claims Add Claim" at bounding box center [204, 37] width 278 height 14
click at [323, 35] on link "Add Claim" at bounding box center [330, 37] width 22 height 9
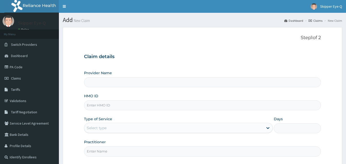
type input "Skipper Eye-Q"
paste input "gst/10012/a"
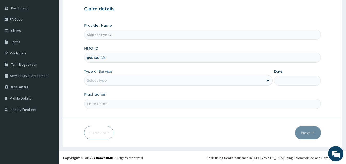
scroll to position [48, 0]
type input "gst/10012/a"
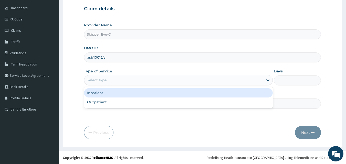
drag, startPoint x: 123, startPoint y: 81, endPoint x: 116, endPoint y: 104, distance: 24.1
click at [120, 85] on div "option Inpatient focused, 1 of 2. 2 results available. Use Up and Down to choos…" at bounding box center [178, 80] width 189 height 10
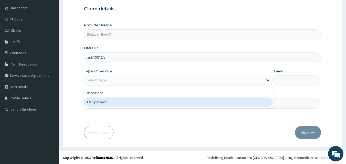
click at [116, 104] on div "Outpatient" at bounding box center [178, 102] width 189 height 9
type input "1"
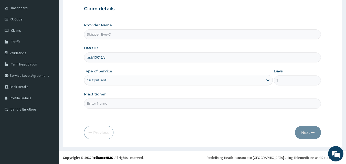
click at [126, 104] on input "Practitioner" at bounding box center [202, 104] width 237 height 10
click at [128, 125] on form "Step 1 of 2 Claim details Provider Name Skipper Eye-Q HMO ID gst/10012/a Type o…" at bounding box center [202, 63] width 279 height 168
drag, startPoint x: 119, startPoint y: 105, endPoint x: 119, endPoint y: 109, distance: 3.1
click at [119, 108] on input "Practitioner" at bounding box center [202, 104] width 237 height 10
type input "dr tijani"
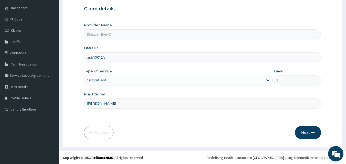
click at [301, 131] on button "Next" at bounding box center [308, 132] width 26 height 13
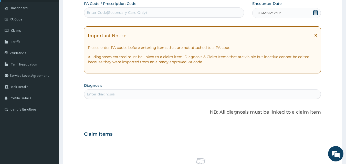
scroll to position [0, 0]
click at [115, 12] on div "Enter Code(Secondary Care Only)" at bounding box center [117, 12] width 60 height 5
paste input "PA/6C023F"
type input "PA/6C023F"
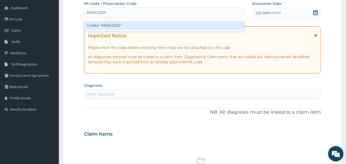
click at [113, 26] on div "Create "PA/6C023F"" at bounding box center [164, 25] width 160 height 9
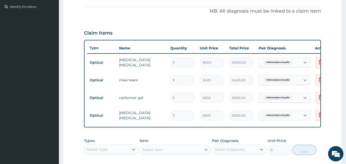
scroll to position [158, 0]
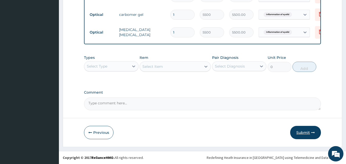
click at [299, 133] on button "Submit" at bounding box center [305, 132] width 31 height 13
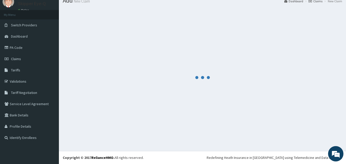
scroll to position [19, 0]
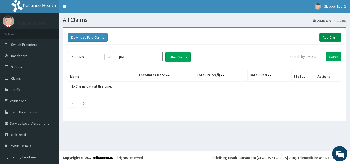
click at [326, 38] on link "Add Claim" at bounding box center [330, 37] width 22 height 9
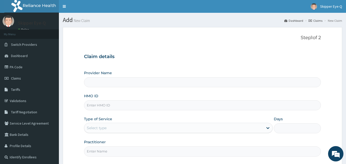
type input "Skipper Eye-Q"
drag, startPoint x: 114, startPoint y: 107, endPoint x: 100, endPoint y: 105, distance: 14.8
click at [100, 105] on input "HMO ID" at bounding box center [202, 105] width 237 height 10
paste input "AIP/10251/A"
type input "AIP/10251/A"
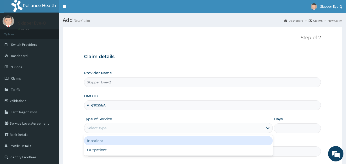
drag, startPoint x: 99, startPoint y: 130, endPoint x: 99, endPoint y: 144, distance: 14.3
click at [100, 134] on div "Provider Name Skipper Eye-Q HMO ID AIP/10251/A Type of Service option Inpatient…" at bounding box center [202, 113] width 237 height 86
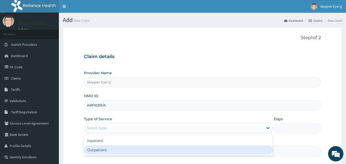
click at [97, 150] on div "Outpatient" at bounding box center [178, 149] width 189 height 9
type input "1"
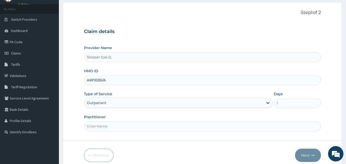
scroll to position [48, 0]
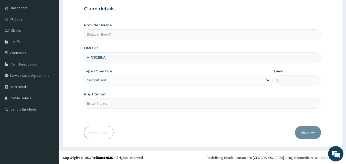
drag, startPoint x: 126, startPoint y: 103, endPoint x: 124, endPoint y: 109, distance: 6.2
click at [125, 105] on input "Practitioner" at bounding box center [202, 104] width 237 height 10
type input "[PERSON_NAME]"
click at [303, 133] on button "Next" at bounding box center [308, 132] width 26 height 13
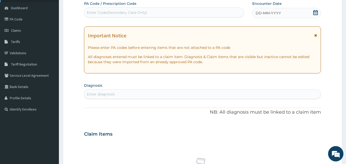
scroll to position [0, 0]
click at [120, 13] on div "Enter Code(Secondary Care Only)" at bounding box center [117, 12] width 60 height 5
paste input "PA/1CA2FC"
type input "PA/1CA2FC"
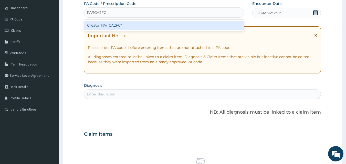
click at [120, 23] on div "Create "PA/1CA2FC"" at bounding box center [164, 25] width 160 height 9
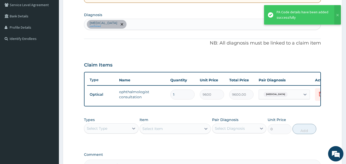
scroll to position [131, 0]
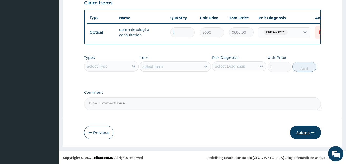
click at [307, 130] on button "Submit" at bounding box center [305, 132] width 31 height 13
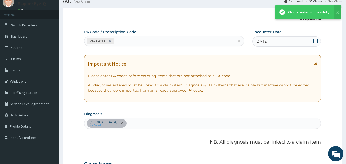
scroll to position [185, 0]
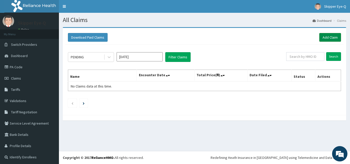
click at [332, 36] on link "Add Claim" at bounding box center [330, 37] width 22 height 9
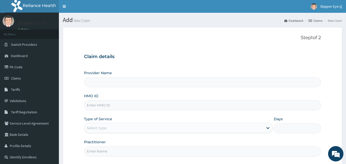
type input "Skipper Eye-Q"
drag, startPoint x: 105, startPoint y: 107, endPoint x: 227, endPoint y: 46, distance: 136.3
click at [227, 46] on div "Step 1 of 2 Claim details Provider Name Skipper Eye-Q HMO ID Type of Service Se…" at bounding box center [202, 96] width 237 height 123
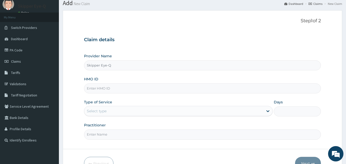
scroll to position [26, 0]
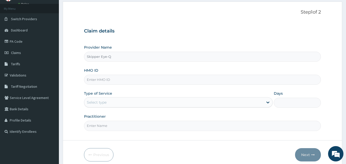
paste input "ISZ/10003/A"
type input "ISZ/10003/A"
click at [107, 105] on div "Select type" at bounding box center [173, 102] width 179 height 8
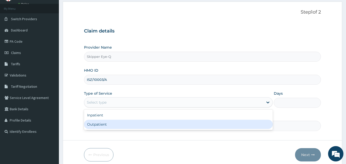
click at [111, 124] on div "Outpatient" at bounding box center [178, 124] width 189 height 9
type input "1"
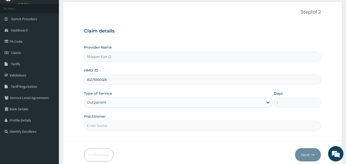
click at [109, 125] on input "Practitioner" at bounding box center [202, 126] width 237 height 10
type input "[PERSON_NAME]"
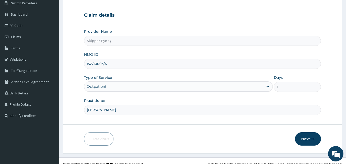
scroll to position [48, 0]
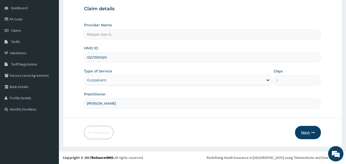
click at [300, 131] on button "Next" at bounding box center [308, 132] width 26 height 13
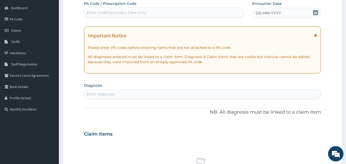
click at [102, 13] on div "Enter Code(Secondary Care Only)" at bounding box center [117, 12] width 60 height 5
paste input "PA/3B9F23"
type input "PA/3B9F23"
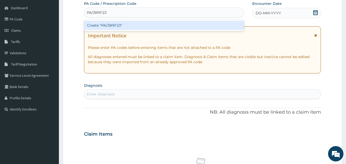
click at [108, 21] on div "Create "PA/3B9F23"" at bounding box center [164, 25] width 160 height 9
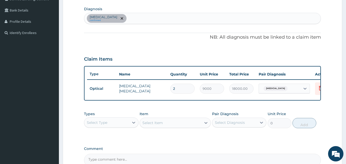
scroll to position [131, 0]
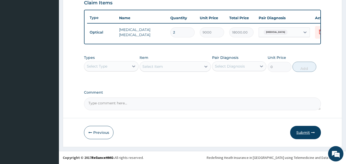
click at [300, 135] on button "Submit" at bounding box center [305, 132] width 31 height 13
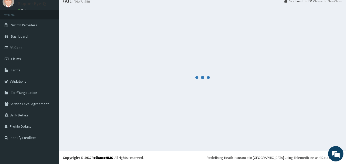
scroll to position [19, 0]
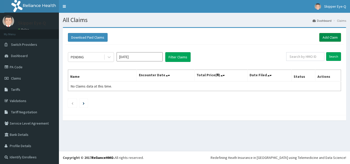
click at [326, 38] on link "Add Claim" at bounding box center [330, 37] width 22 height 9
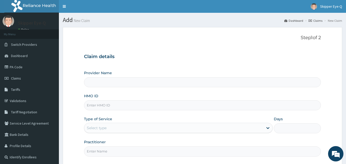
type input "Skipper Eye-Q"
paste input "AIP/10251/A"
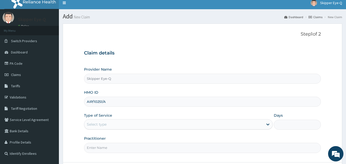
scroll to position [48, 0]
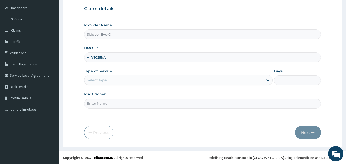
type input "AIP/10251/A"
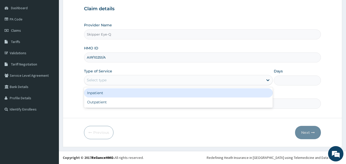
drag, startPoint x: 105, startPoint y: 77, endPoint x: 101, endPoint y: 102, distance: 25.3
click at [102, 85] on div "option Inpatient focused, 1 of 2. 2 results available. Use Up and Down to choos…" at bounding box center [178, 80] width 189 height 10
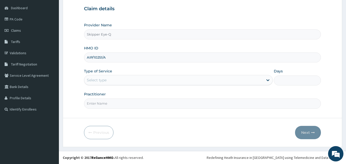
click at [101, 107] on input "Practitioner" at bounding box center [202, 104] width 237 height 10
click at [102, 104] on input "Practitioner" at bounding box center [202, 104] width 237 height 10
type input "[PERSON_NAME]"
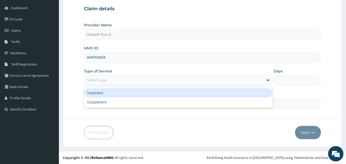
click at [118, 82] on div "Select type" at bounding box center [173, 80] width 179 height 8
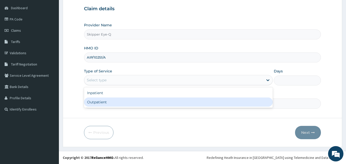
click at [113, 101] on div "Outpatient" at bounding box center [178, 102] width 189 height 9
type input "1"
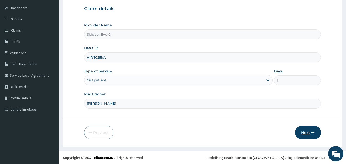
click at [305, 130] on button "Next" at bounding box center [308, 132] width 26 height 13
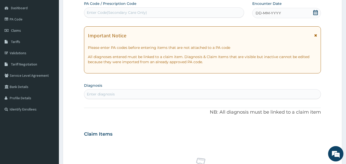
click at [145, 13] on div "Enter Code(Secondary Care Only)" at bounding box center [117, 12] width 60 height 5
paste input "PA/DF5DD7"
type input "PA/DF5DD7"
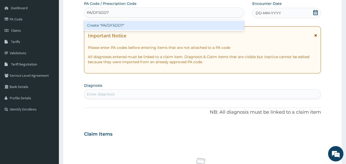
click at [137, 27] on div "Create "PA/DF5DD7"" at bounding box center [164, 25] width 160 height 9
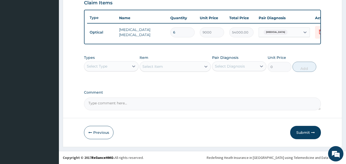
scroll to position [185, 0]
click at [307, 131] on button "Submit" at bounding box center [305, 132] width 31 height 13
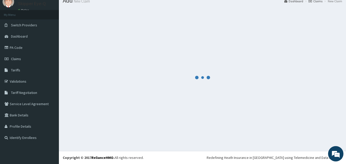
scroll to position [19, 0]
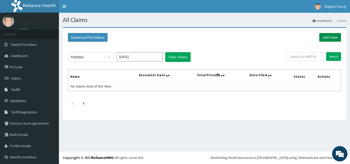
click at [321, 36] on link "Add Claim" at bounding box center [330, 37] width 22 height 9
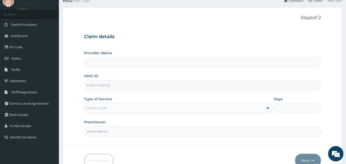
scroll to position [26, 0]
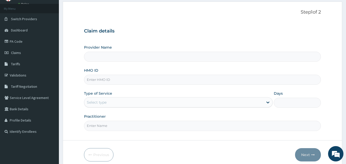
type input "Skipper Eye-Q"
click at [107, 106] on div "Select type" at bounding box center [173, 102] width 179 height 8
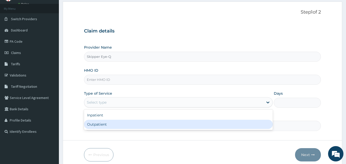
drag, startPoint x: 100, startPoint y: 124, endPoint x: 116, endPoint y: 102, distance: 27.6
click at [101, 124] on div "Outpatient" at bounding box center [178, 124] width 189 height 9
type input "1"
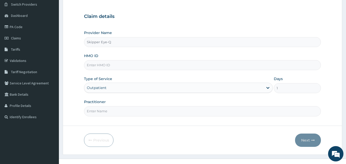
scroll to position [48, 0]
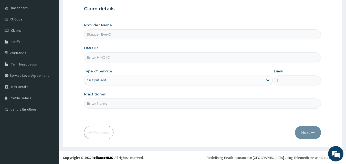
drag, startPoint x: 98, startPoint y: 102, endPoint x: 101, endPoint y: 108, distance: 6.6
click at [100, 106] on input "Practitioner" at bounding box center [202, 104] width 237 height 10
type input "[PERSON_NAME]"
paste input "sep/10033/a"
type input "sep/10033/a"
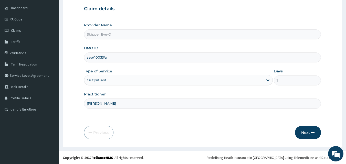
drag, startPoint x: 304, startPoint y: 136, endPoint x: 306, endPoint y: 134, distance: 2.6
click at [306, 134] on button "Next" at bounding box center [308, 132] width 26 height 13
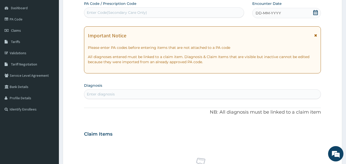
scroll to position [0, 0]
click at [134, 14] on div "Enter Code(Secondary Care Only)" at bounding box center [117, 12] width 60 height 5
paste input "PA/CC0F58"
type input "PA/CC0F58"
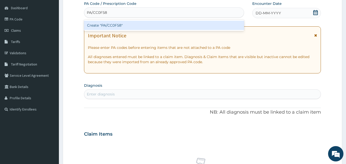
click at [129, 27] on div "Create "PA/CC0F58"" at bounding box center [164, 25] width 160 height 9
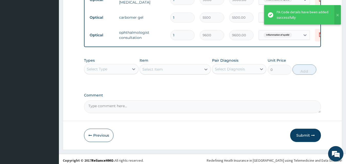
scroll to position [220, 0]
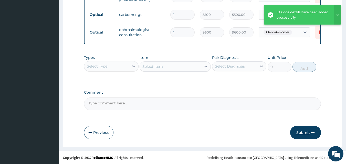
click at [301, 133] on button "Submit" at bounding box center [305, 132] width 31 height 13
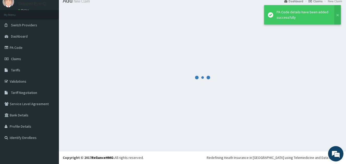
scroll to position [19, 0]
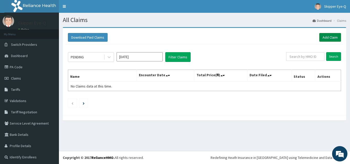
click at [326, 37] on link "Add Claim" at bounding box center [330, 37] width 22 height 9
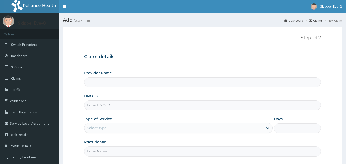
type input "Skipper Eye-Q"
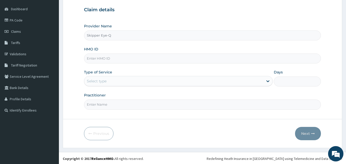
scroll to position [48, 0]
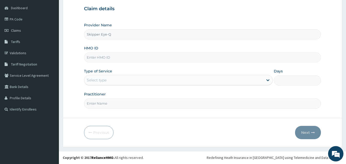
click at [123, 58] on input "HMO ID" at bounding box center [202, 57] width 237 height 10
paste input "swf/10054/a"
type input "swf/10054/a"
drag, startPoint x: 105, startPoint y: 90, endPoint x: 106, endPoint y: 87, distance: 2.8
click at [106, 87] on div "Provider Name Skipper Eye-Q HMO ID swf/10054/a Type of Service Select type Days…" at bounding box center [202, 66] width 237 height 86
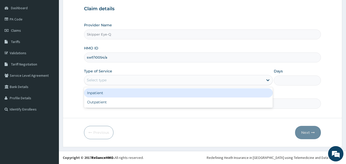
drag, startPoint x: 108, startPoint y: 81, endPoint x: 109, endPoint y: 91, distance: 10.3
click at [108, 81] on div "Select type" at bounding box center [173, 80] width 179 height 8
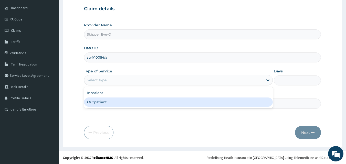
click at [104, 106] on div "Outpatient" at bounding box center [178, 102] width 189 height 9
type input "1"
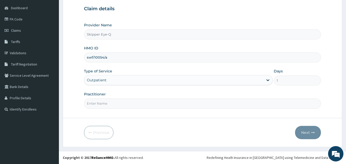
click at [106, 105] on input "Practitioner" at bounding box center [202, 104] width 237 height 10
type input "dr tijani"
click at [298, 134] on button "Next" at bounding box center [308, 132] width 26 height 13
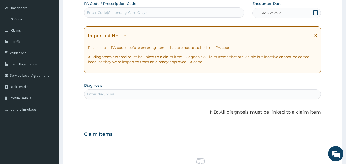
drag, startPoint x: 134, startPoint y: 15, endPoint x: 99, endPoint y: 2, distance: 37.2
click at [99, 2] on label "PA Code / Prescription Code" at bounding box center [110, 3] width 52 height 5
click at [121, 17] on div "Enter Code(Secondary Care Only)" at bounding box center [164, 12] width 160 height 10
paste input "PA/035A3B"
type input "PA/035A3B"
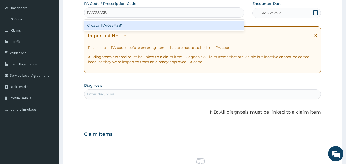
click at [120, 24] on div "Create "PA/035A3B"" at bounding box center [164, 25] width 160 height 9
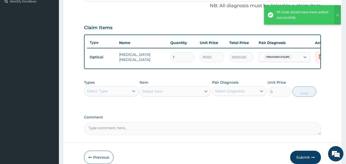
scroll to position [156, 0]
click at [300, 158] on button "Submit" at bounding box center [305, 156] width 31 height 13
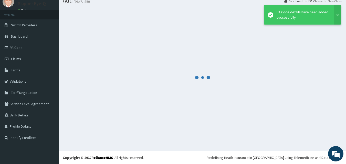
scroll to position [19, 0]
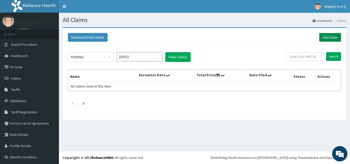
click at [321, 38] on link "Add Claim" at bounding box center [330, 37] width 22 height 9
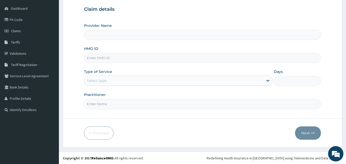
scroll to position [48, 0]
type input "Skipper Eye-Q"
click at [118, 56] on input "HMO ID" at bounding box center [202, 57] width 237 height 10
paste input "cvt/10011/a"
type input "cvt/10011/a"
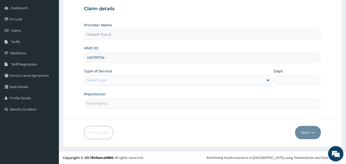
click at [108, 80] on div "Select type" at bounding box center [173, 80] width 179 height 8
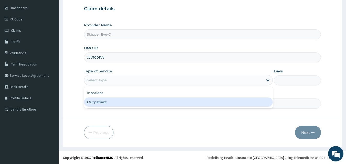
click at [106, 102] on div "Outpatient" at bounding box center [178, 102] width 189 height 9
type input "1"
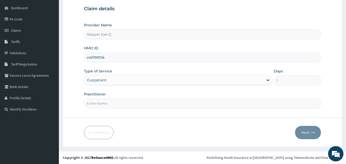
click at [104, 108] on input "Practitioner" at bounding box center [202, 104] width 237 height 10
type input "dr tijani"
click at [316, 128] on button "Next" at bounding box center [308, 132] width 26 height 13
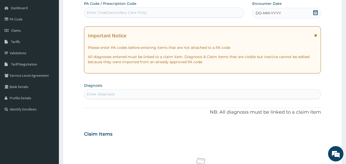
scroll to position [0, 0]
drag, startPoint x: 124, startPoint y: 10, endPoint x: 92, endPoint y: 13, distance: 31.8
click at [92, 13] on div "Enter Code(Secondary Care Only)" at bounding box center [117, 12] width 60 height 5
paste input "CVT/10011/A"
type input "CVT/10011/A"
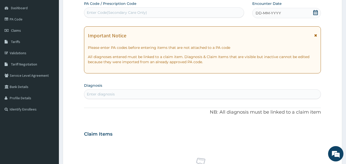
click at [115, 11] on div "Enter Code(Secondary Care Only)" at bounding box center [164, 12] width 160 height 8
click at [154, 12] on div "Enter Code(Secondary Care Only)" at bounding box center [164, 12] width 160 height 8
paste input "PA/0870E7"
type input "PA/0870E7"
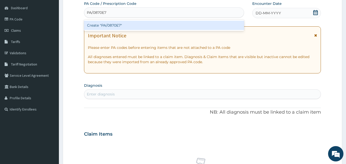
click at [141, 23] on div "Create "PA/0870E7"" at bounding box center [164, 25] width 160 height 9
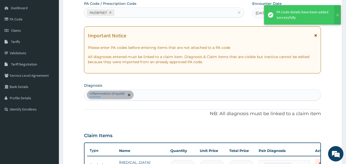
scroll to position [184, 0]
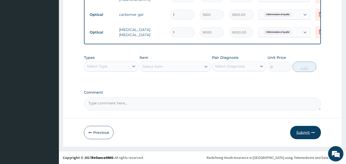
click at [304, 130] on button "Submit" at bounding box center [305, 132] width 31 height 13
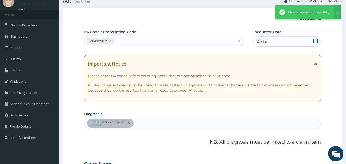
scroll to position [235, 0]
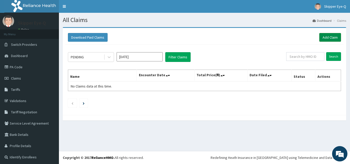
click at [327, 38] on link "Add Claim" at bounding box center [330, 37] width 22 height 9
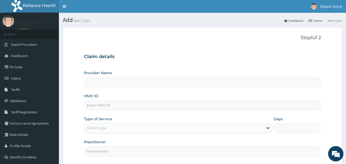
type input "Skipper Eye-Q"
drag, startPoint x: 116, startPoint y: 101, endPoint x: 94, endPoint y: 104, distance: 22.5
click at [94, 104] on input "HMO ID" at bounding box center [202, 105] width 237 height 10
paste input "cvt/10011/a"
type input "cvt/10011/a"
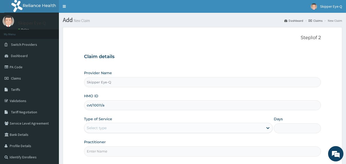
click at [102, 131] on div "Select type" at bounding box center [97, 127] width 20 height 5
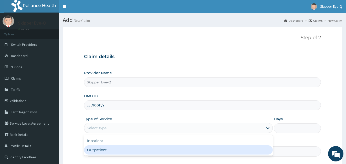
drag, startPoint x: 102, startPoint y: 154, endPoint x: 105, endPoint y: 152, distance: 3.3
click at [103, 153] on div "Outpatient" at bounding box center [178, 149] width 189 height 9
type input "1"
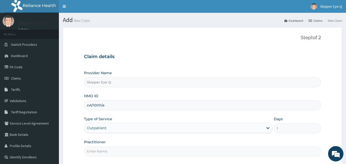
click at [109, 151] on input "Practitioner" at bounding box center [202, 151] width 237 height 10
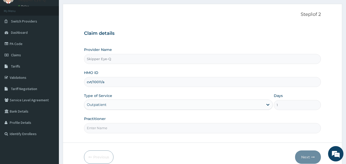
scroll to position [48, 0]
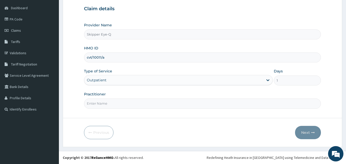
click at [117, 104] on input "Practitioner" at bounding box center [202, 104] width 237 height 10
type input "[PERSON_NAME]"
click at [309, 131] on button "Next" at bounding box center [308, 132] width 26 height 13
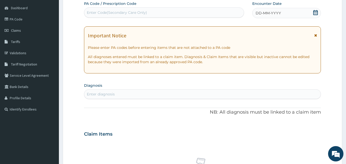
click at [126, 13] on div "Enter Code(Secondary Care Only)" at bounding box center [117, 12] width 60 height 5
paste input "PA/0870E7"
type input "PA/0870E7"
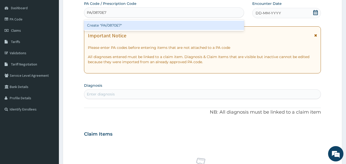
click at [126, 28] on div "Create "PA/0870E7"" at bounding box center [164, 25] width 160 height 9
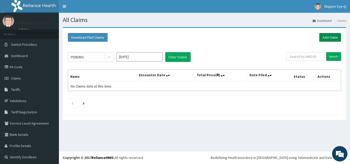
click at [321, 38] on link "Add Claim" at bounding box center [330, 37] width 22 height 9
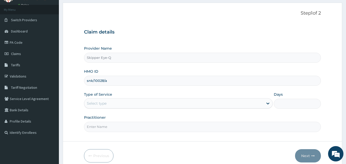
scroll to position [48, 0]
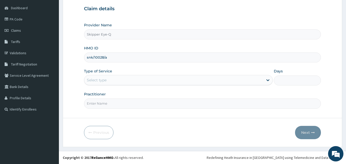
type input "snk/10028/a"
click at [108, 75] on div "Type of Service Select type" at bounding box center [178, 77] width 189 height 17
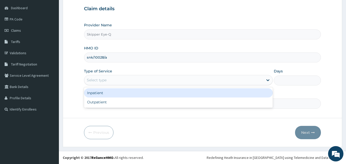
drag, startPoint x: 108, startPoint y: 76, endPoint x: 103, endPoint y: 91, distance: 15.9
click at [108, 77] on div "Select type" at bounding box center [173, 80] width 179 height 8
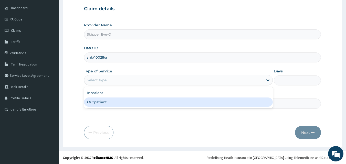
click at [101, 98] on div "Outpatient" at bounding box center [178, 102] width 189 height 9
type input "1"
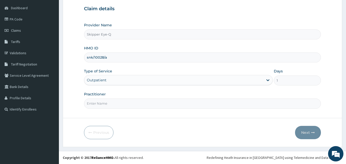
click at [101, 106] on input "Practitioner" at bounding box center [202, 104] width 237 height 10
type input "dr tijani"
click at [297, 129] on button "Next" at bounding box center [308, 132] width 26 height 13
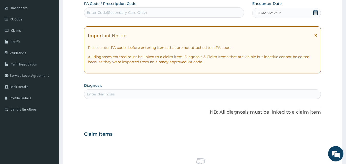
drag, startPoint x: 122, startPoint y: 12, endPoint x: 91, endPoint y: 12, distance: 31.8
click at [91, 12] on div "Enter Code(Secondary Care Only)" at bounding box center [117, 12] width 60 height 5
paste input "PA/8A05D0"
type input "PA/8A05D0"
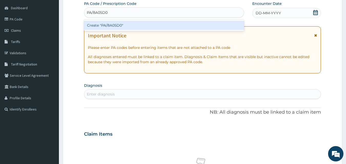
click at [118, 24] on div "Create "PA/8A05D0"" at bounding box center [164, 25] width 160 height 9
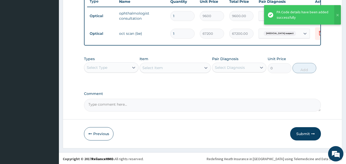
scroll to position [200, 0]
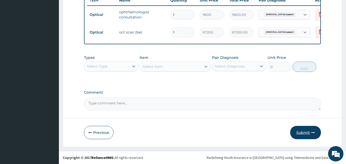
click at [296, 136] on button "Submit" at bounding box center [305, 132] width 31 height 13
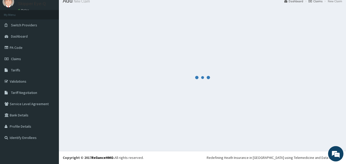
scroll to position [19, 0]
